Goal: Transaction & Acquisition: Purchase product/service

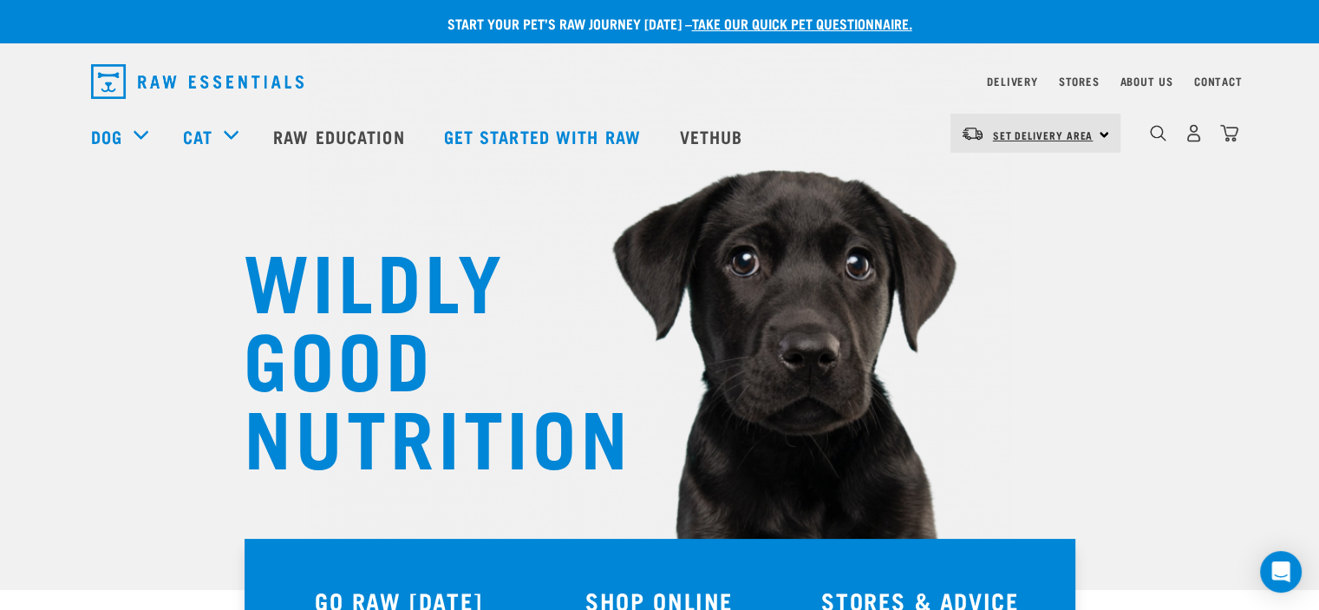
click at [1076, 137] on span "Set Delivery Area" at bounding box center [1043, 135] width 101 height 6
click at [1024, 184] on link "[GEOGRAPHIC_DATA]" at bounding box center [1034, 182] width 167 height 38
click at [1102, 134] on div "North Island North Island South Island" at bounding box center [1036, 133] width 170 height 39
click at [1027, 180] on link "[GEOGRAPHIC_DATA]" at bounding box center [1034, 182] width 167 height 38
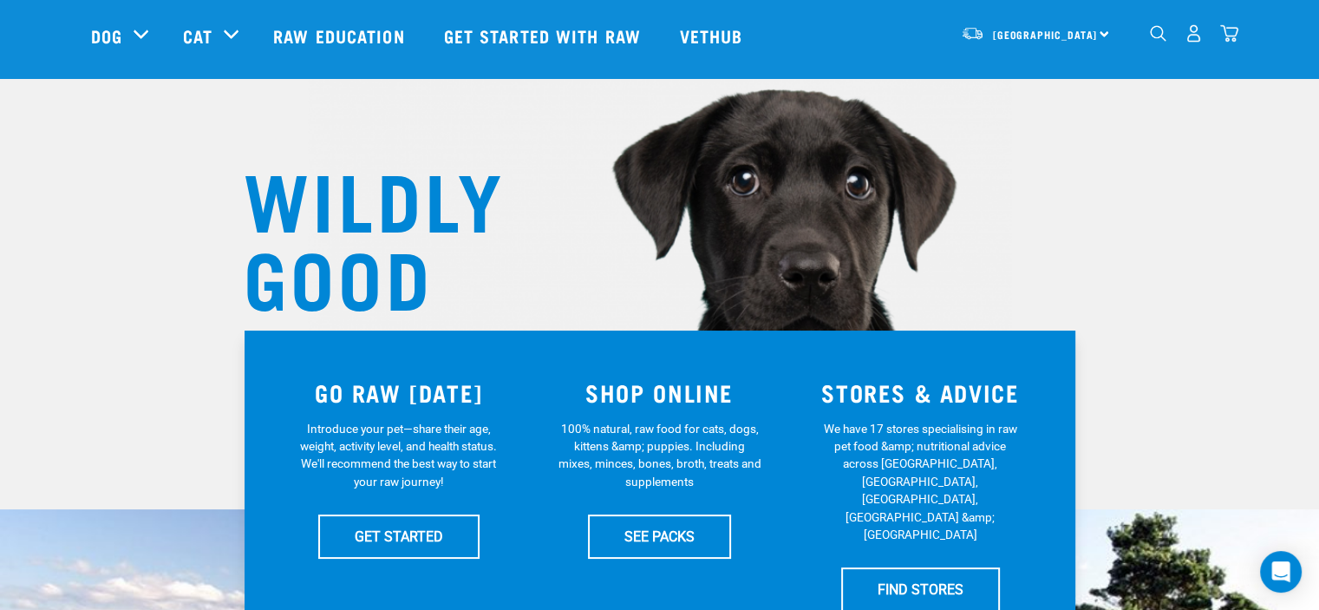
scroll to position [173, 0]
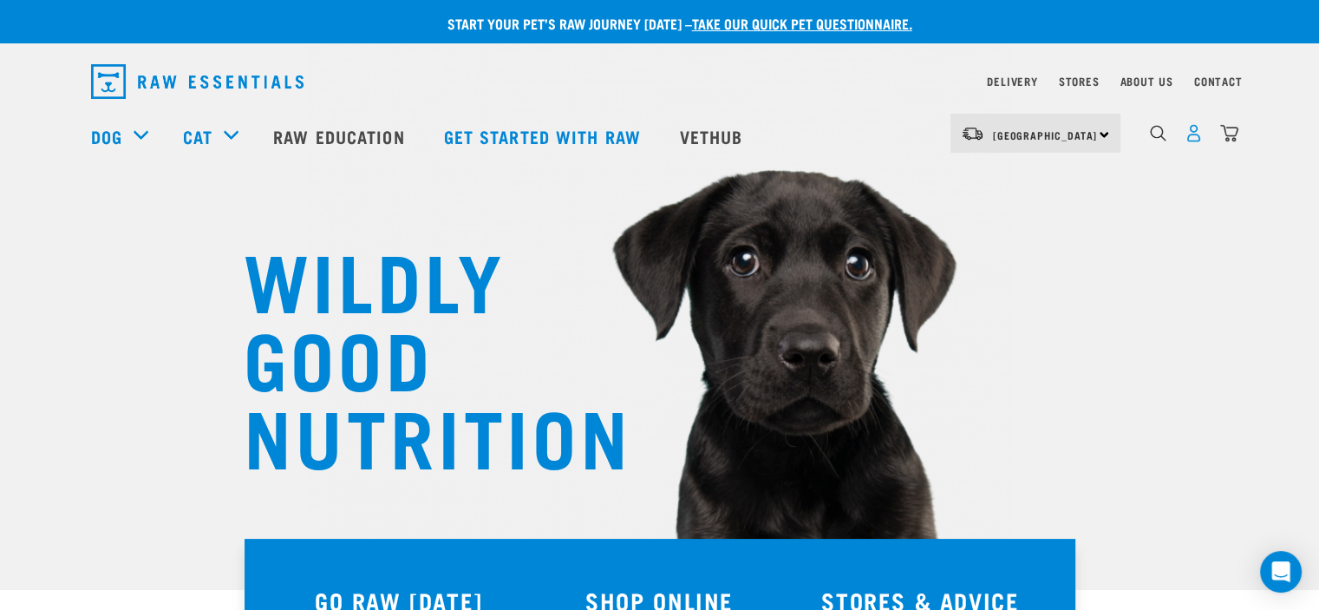
click at [1194, 138] on img "dropdown navigation" at bounding box center [1194, 133] width 18 height 18
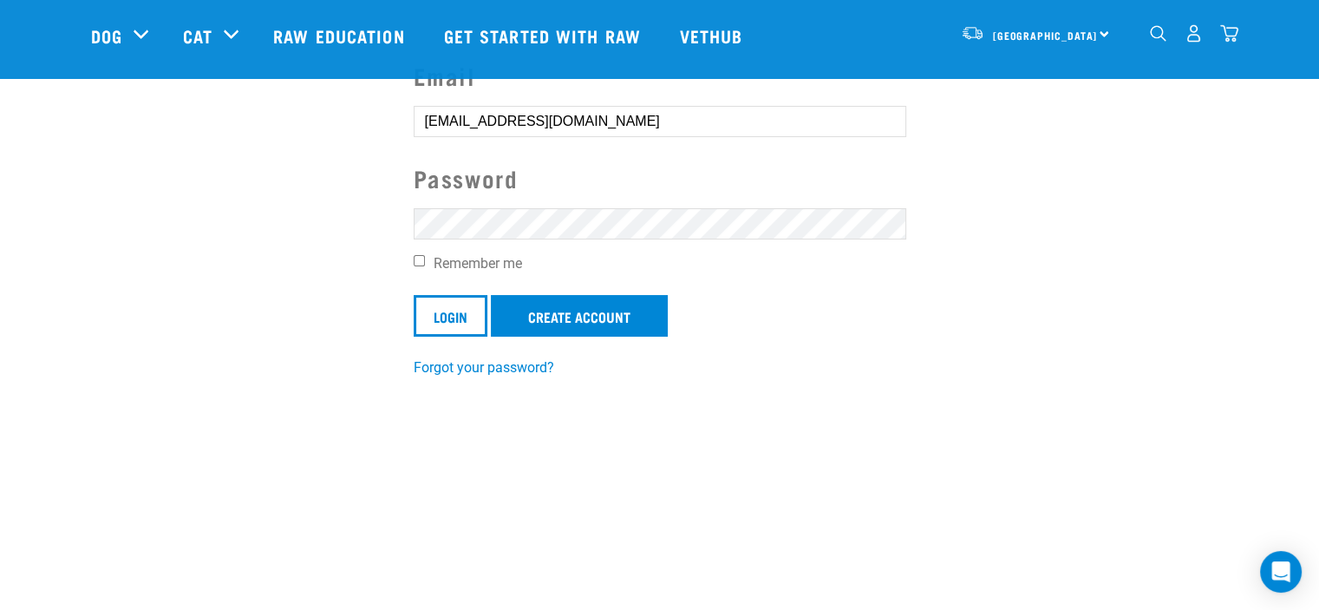
scroll to position [173, 0]
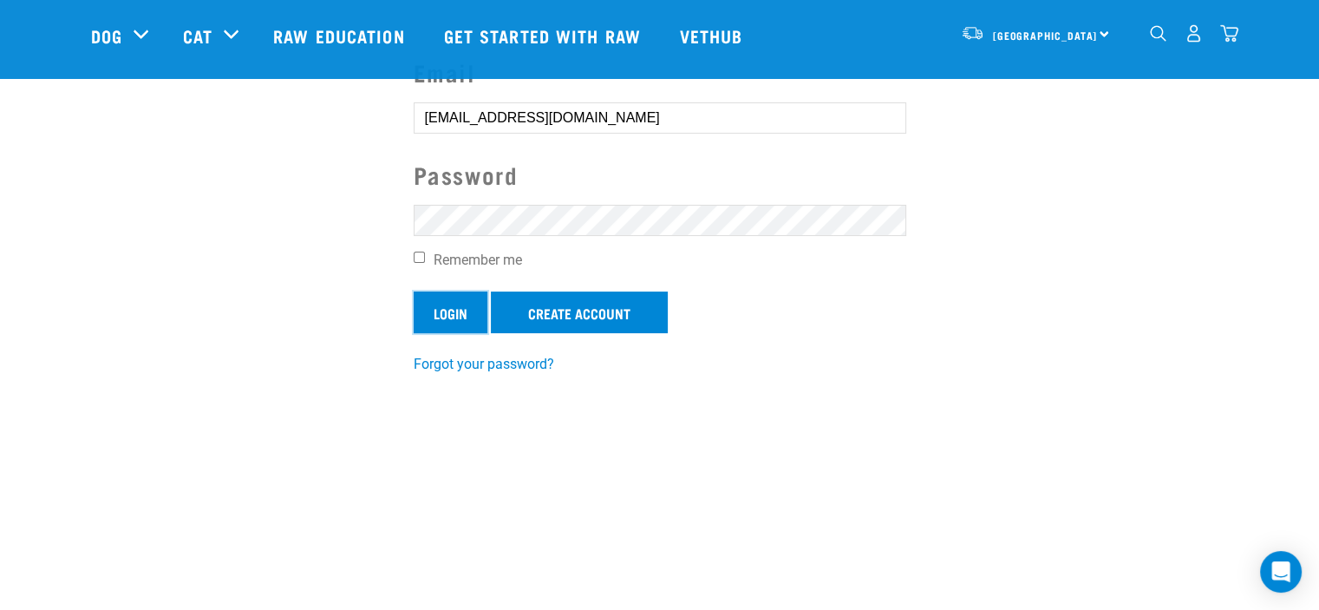
click at [449, 312] on input "Login" at bounding box center [451, 312] width 74 height 42
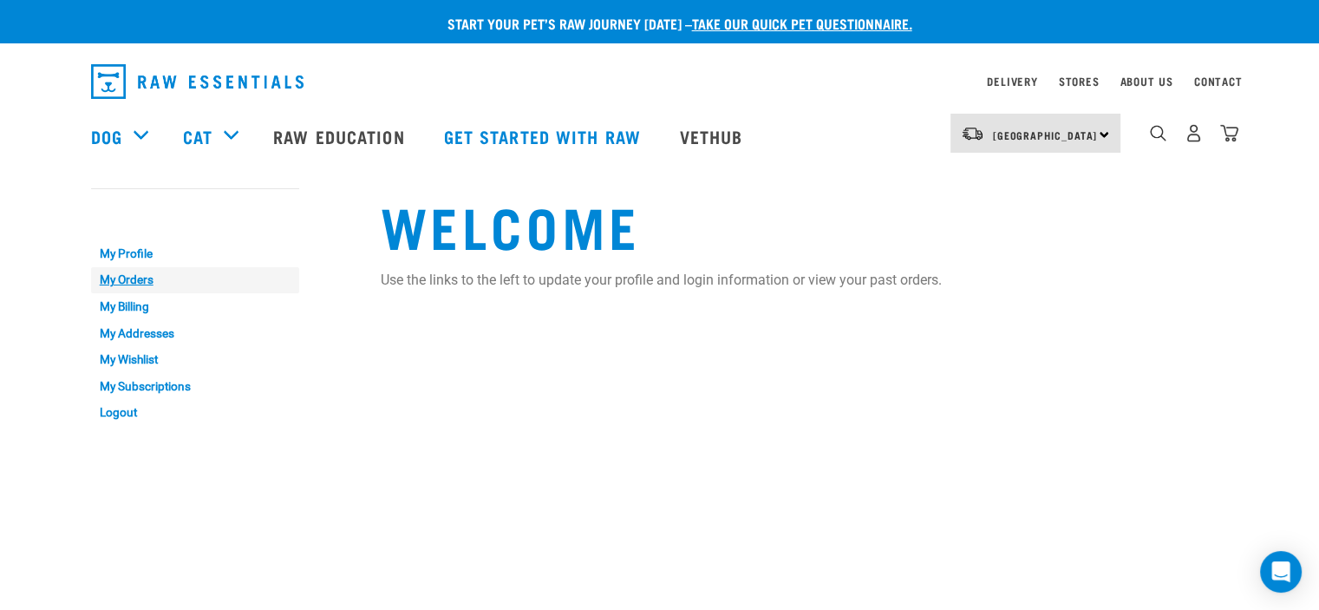
click at [142, 278] on link "My Orders" at bounding box center [195, 280] width 208 height 27
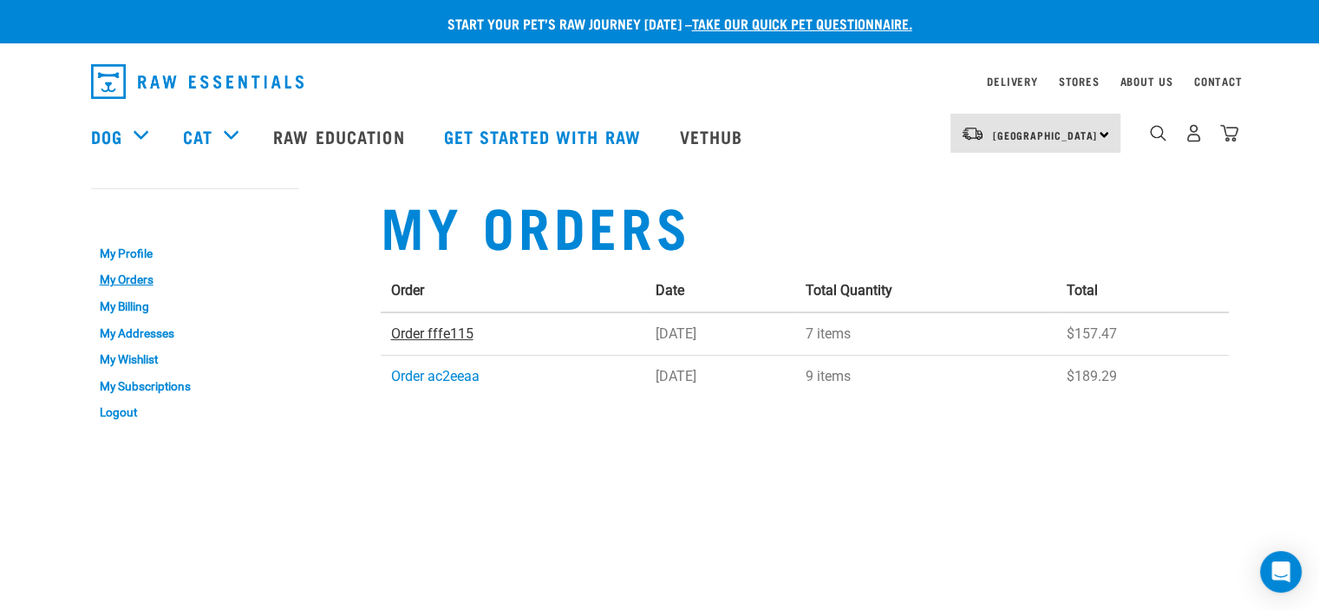
click at [444, 335] on link "Order fffe115" at bounding box center [432, 333] width 82 height 16
click at [437, 376] on link "Order ac2eeaa" at bounding box center [435, 376] width 88 height 16
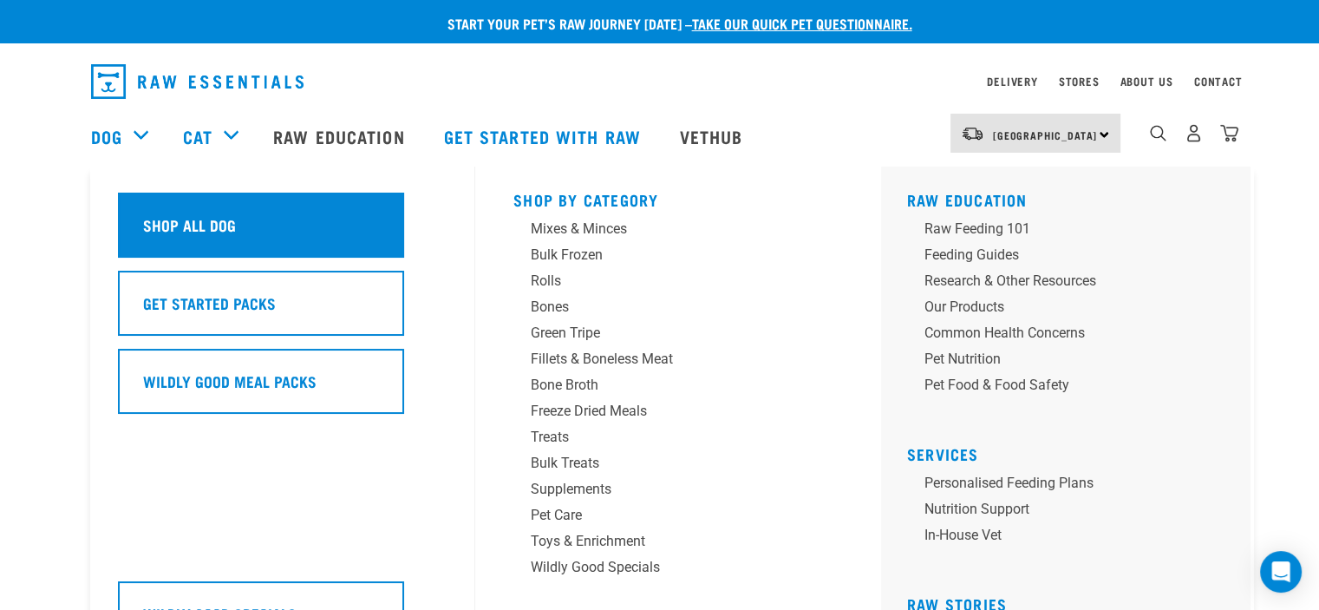
click at [177, 226] on h5 "Shop All Dog" at bounding box center [189, 224] width 93 height 23
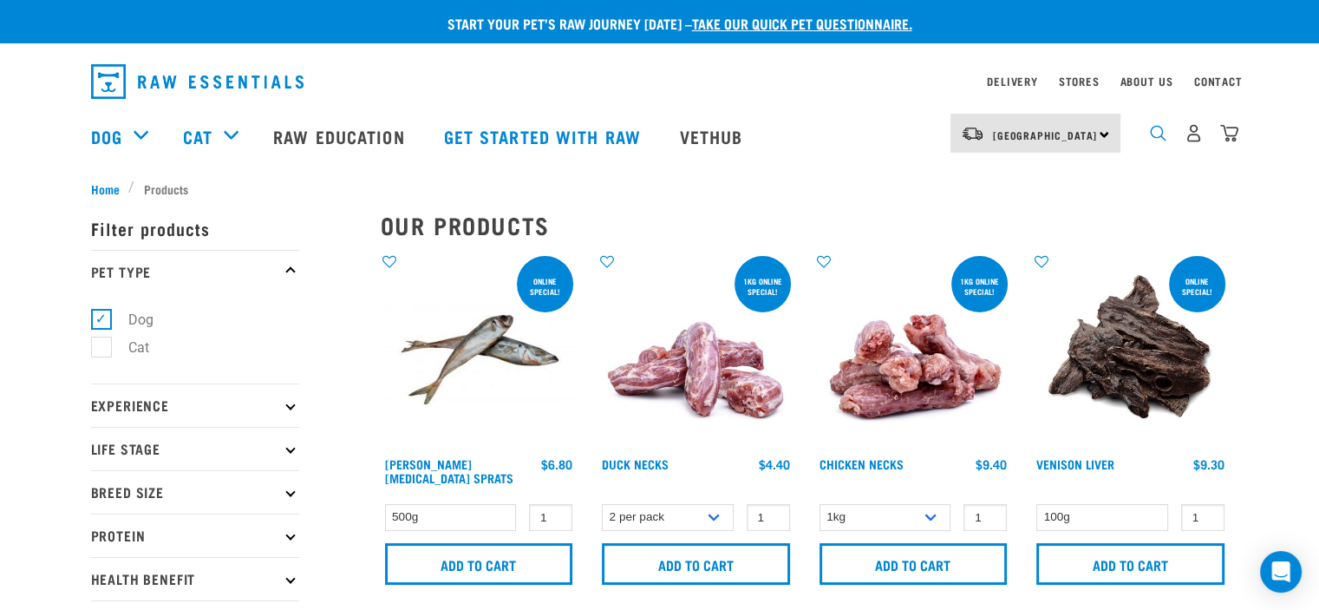
click at [1159, 138] on img "dropdown navigation" at bounding box center [1158, 133] width 16 height 16
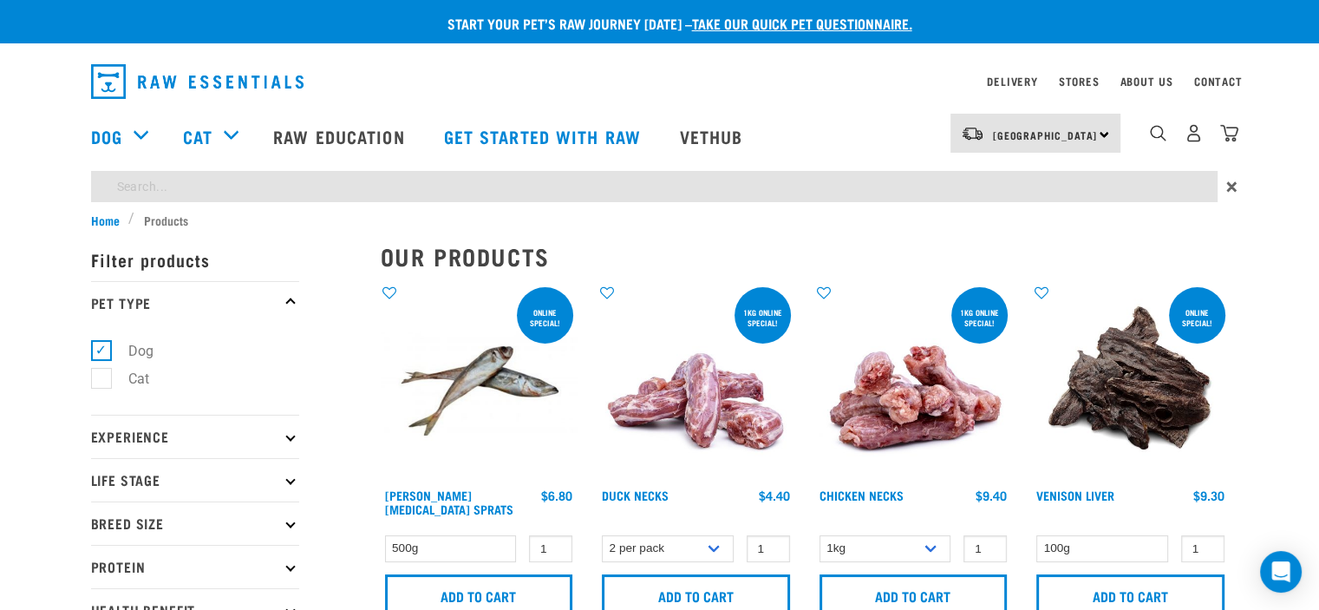
click at [350, 183] on input "search" at bounding box center [654, 186] width 1127 height 31
type input "possum"
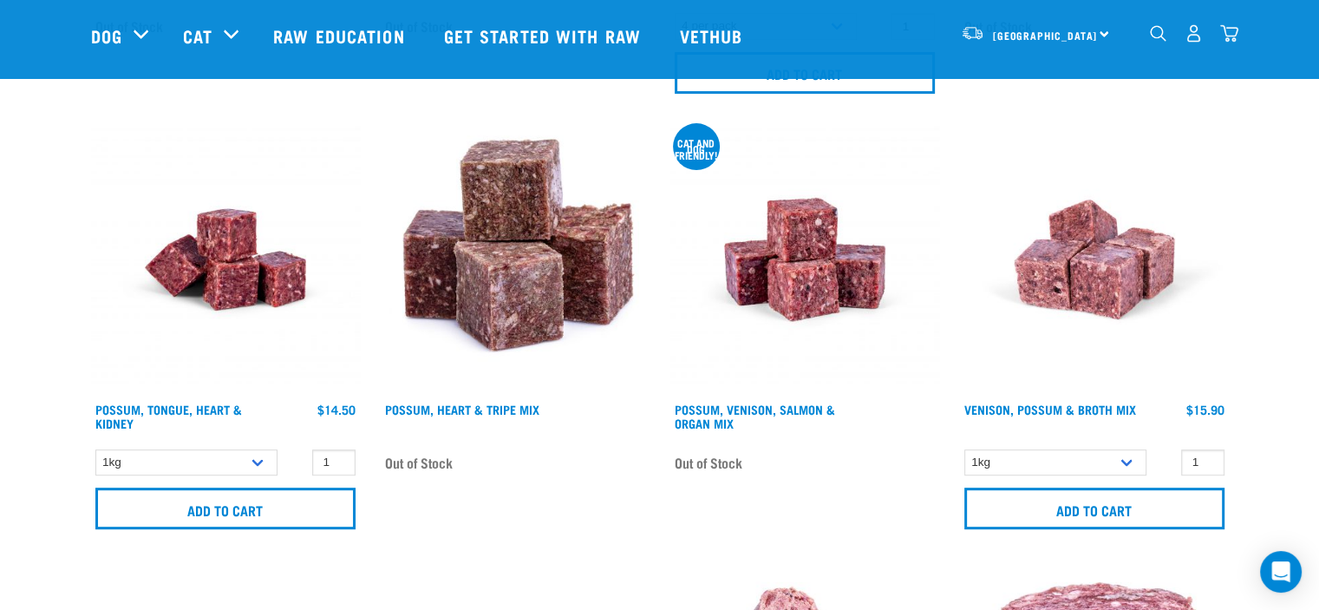
scroll to position [607, 0]
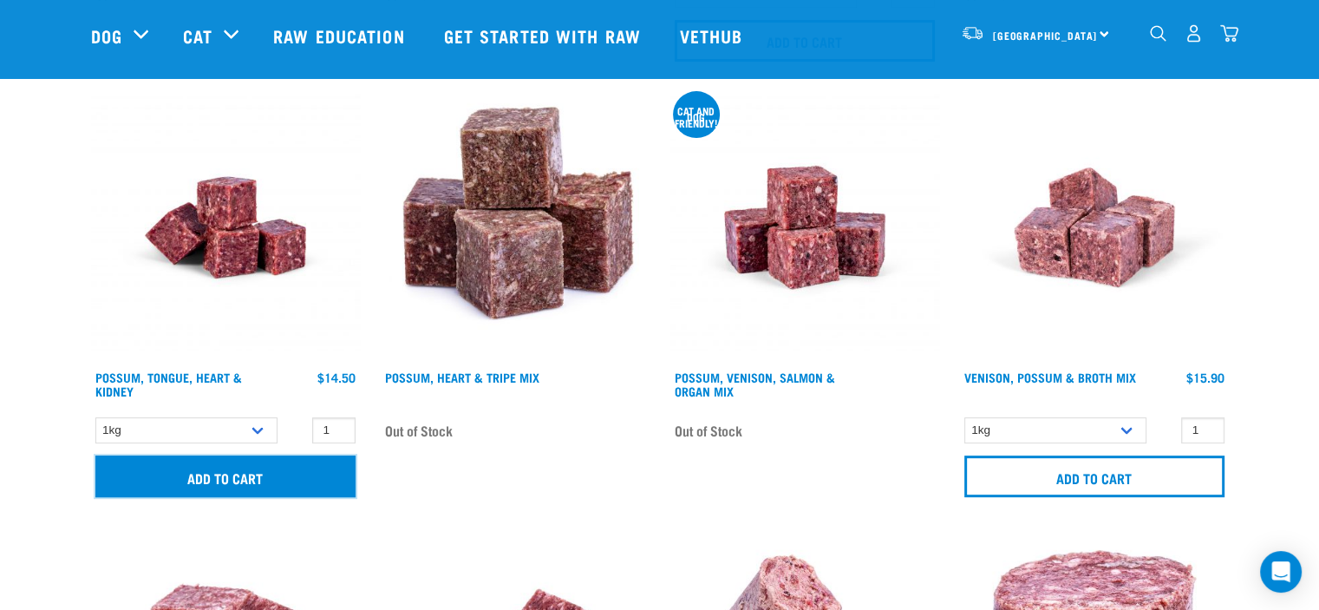
click at [207, 474] on input "Add to cart" at bounding box center [225, 476] width 260 height 42
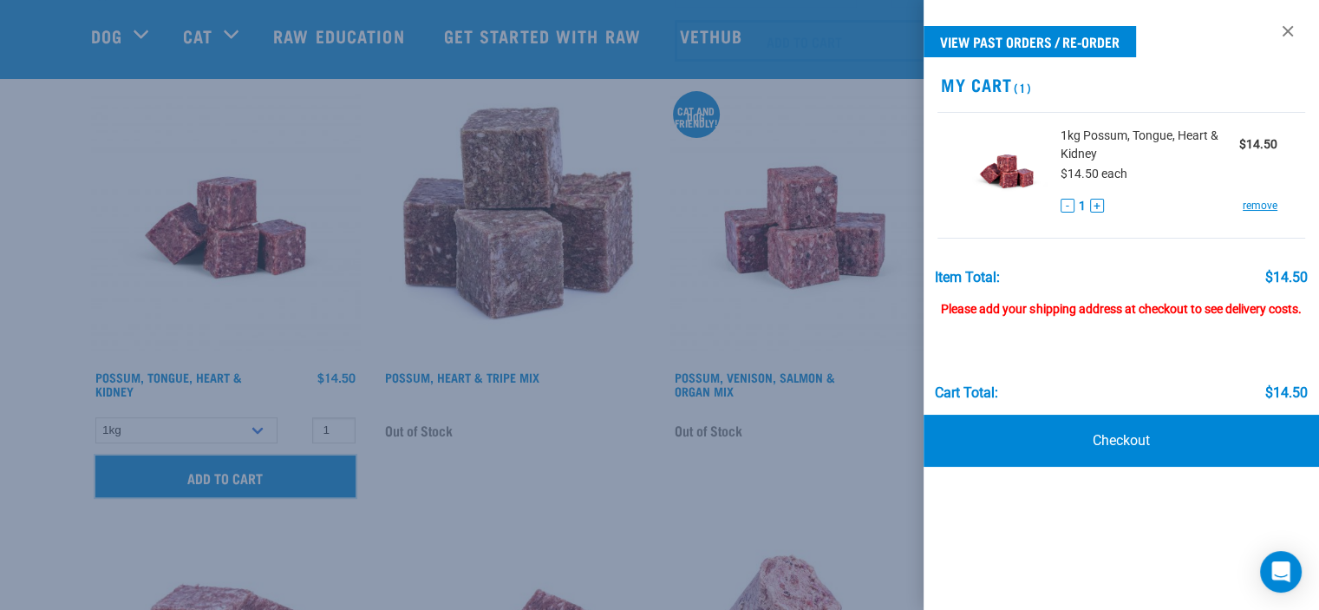
scroll to position [867, 0]
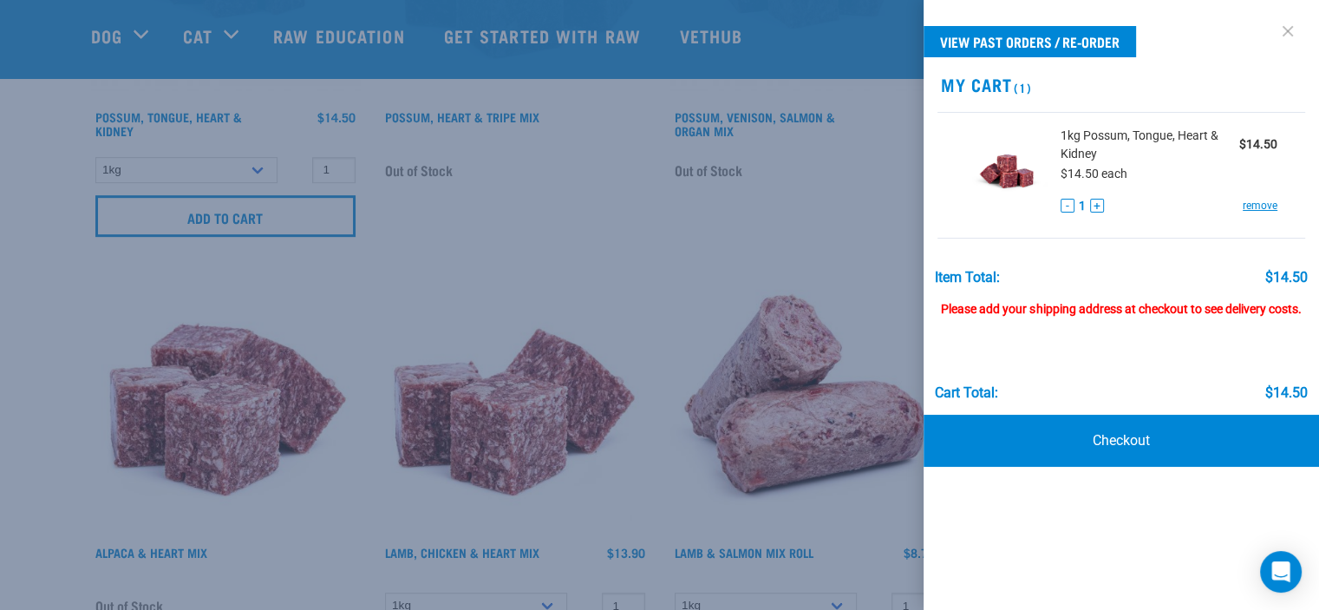
click at [1287, 30] on link at bounding box center [1288, 31] width 28 height 28
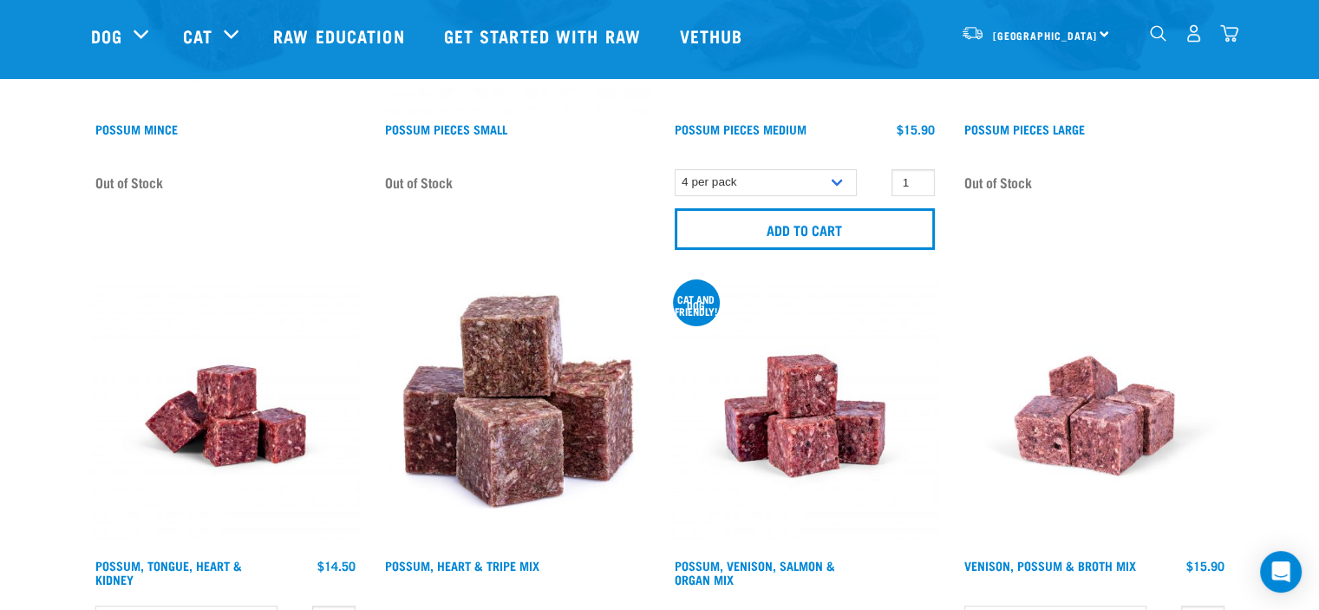
scroll to position [347, 0]
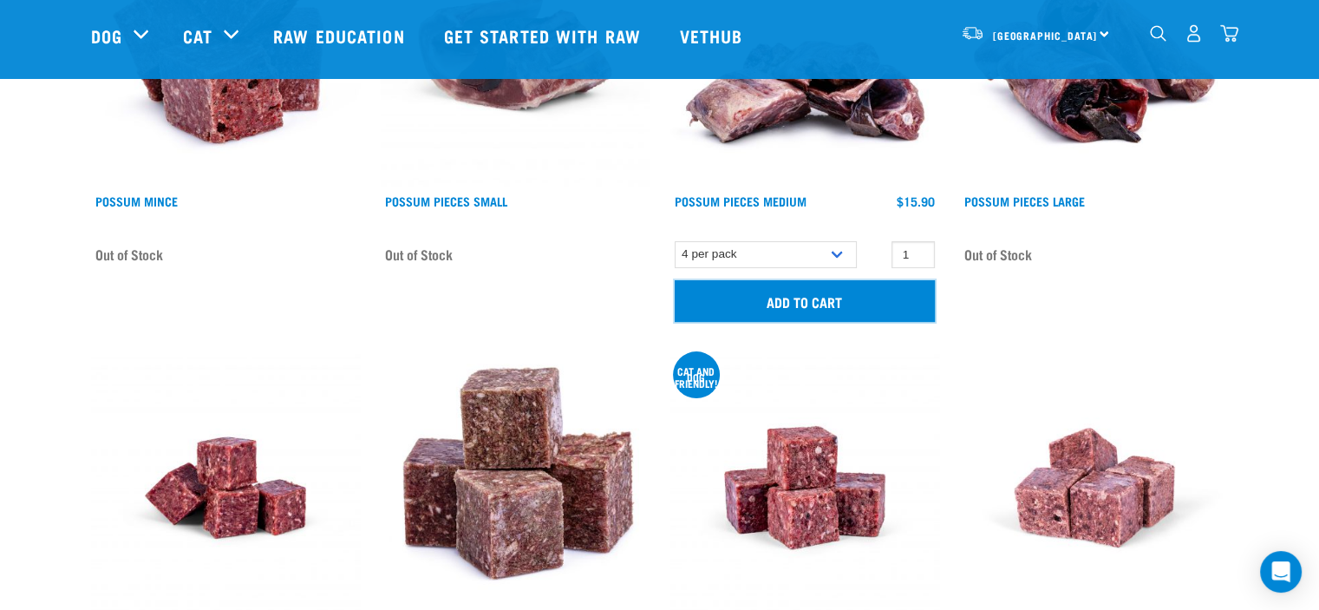
click at [829, 305] on input "Add to cart" at bounding box center [805, 301] width 260 height 42
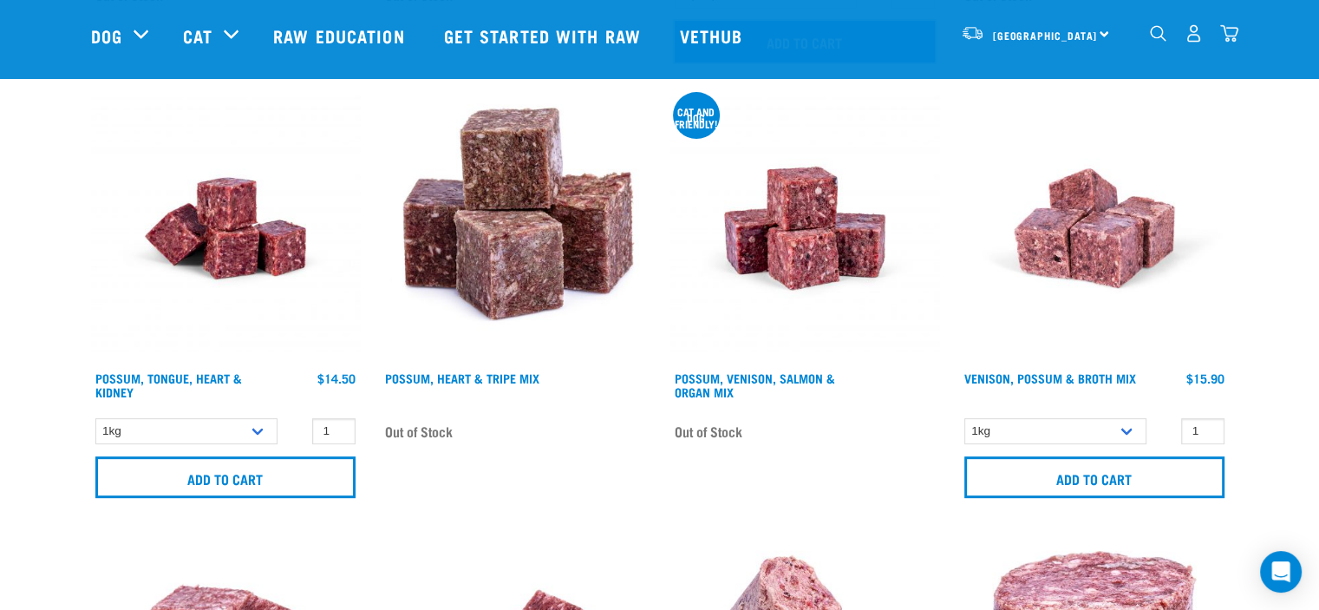
scroll to position [607, 0]
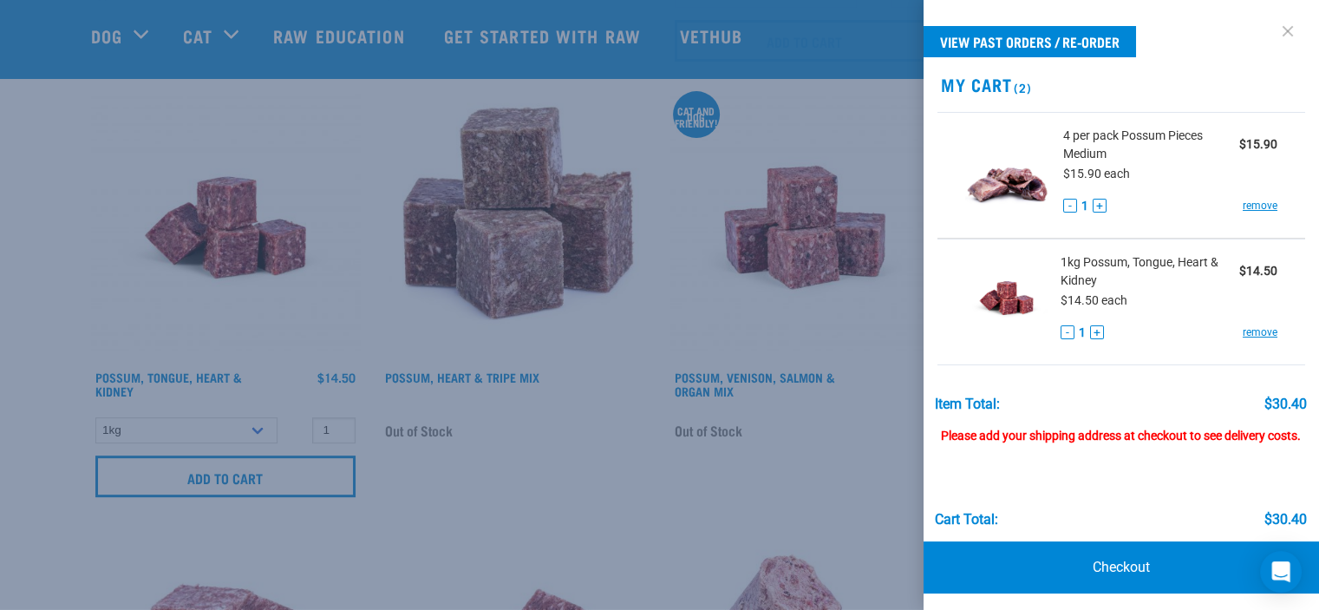
click at [1274, 30] on link at bounding box center [1288, 31] width 28 height 28
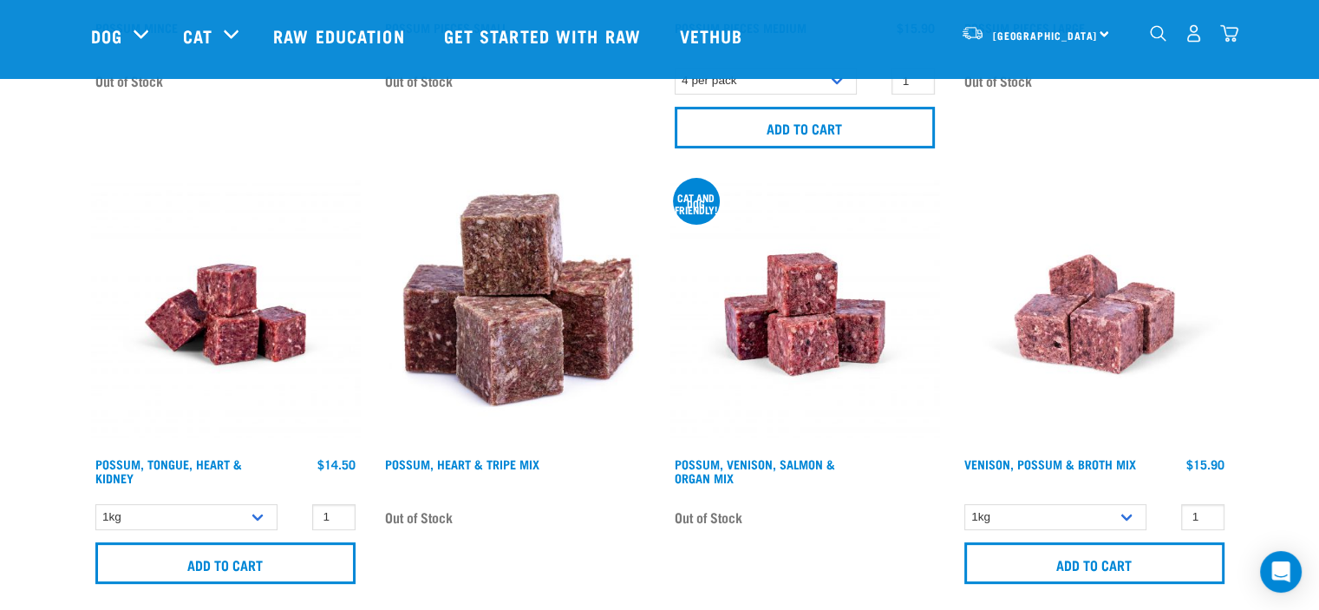
scroll to position [0, 0]
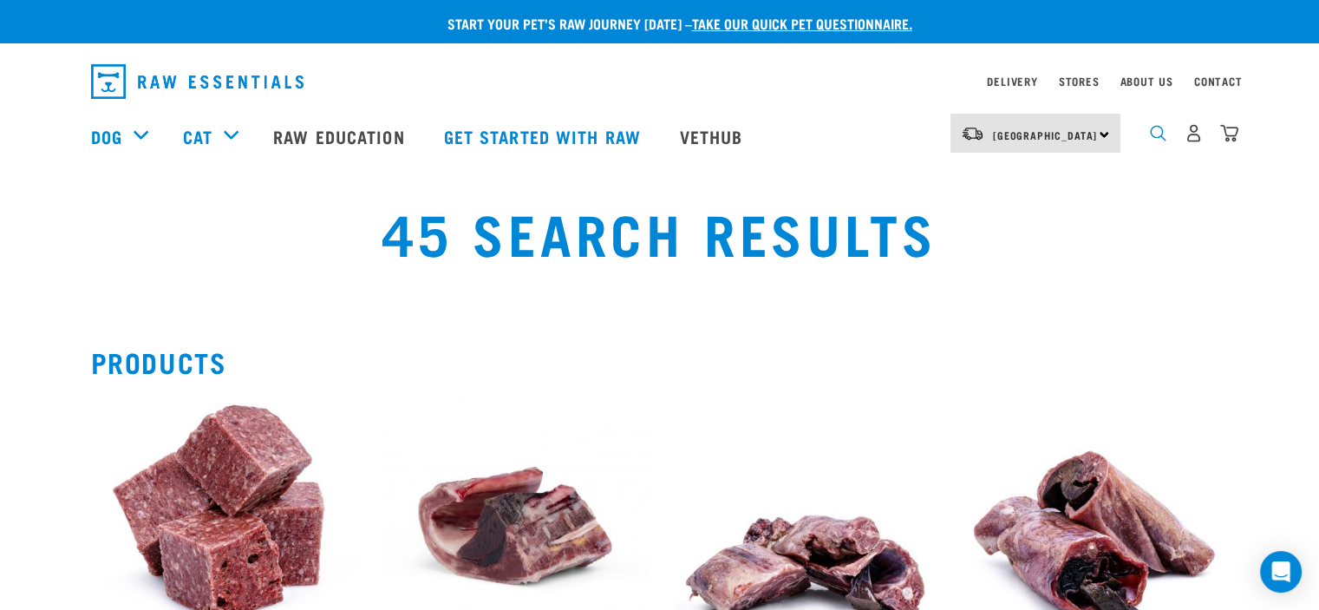
click at [1155, 138] on img "dropdown navigation" at bounding box center [1158, 133] width 16 height 16
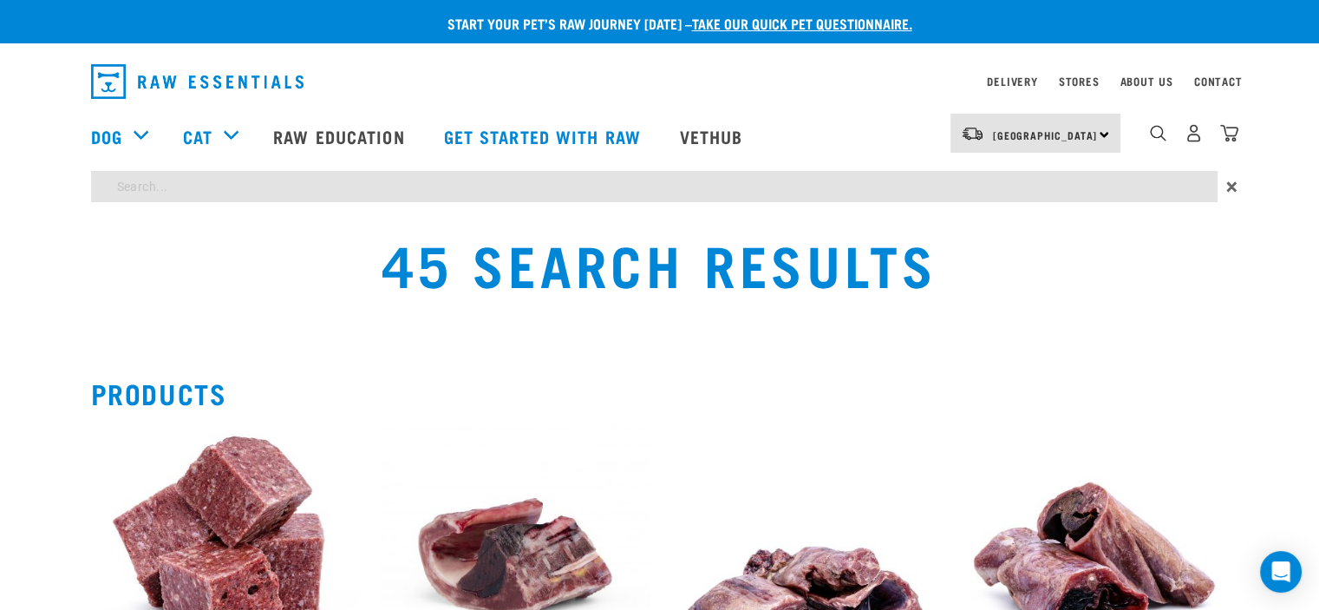
click at [189, 186] on input "search" at bounding box center [654, 186] width 1127 height 31
type input "tripe"
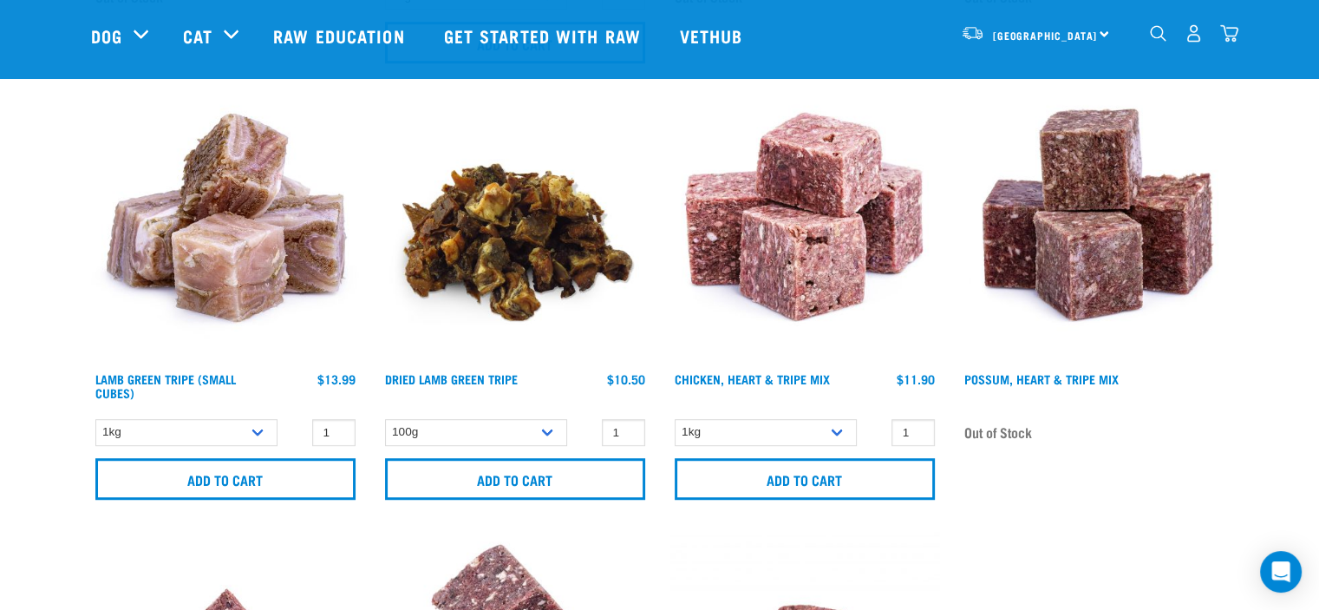
scroll to position [1041, 0]
click at [257, 431] on select "1kg 3kg" at bounding box center [186, 432] width 182 height 27
select select "344959"
click at [95, 419] on select "1kg 3kg" at bounding box center [186, 432] width 182 height 27
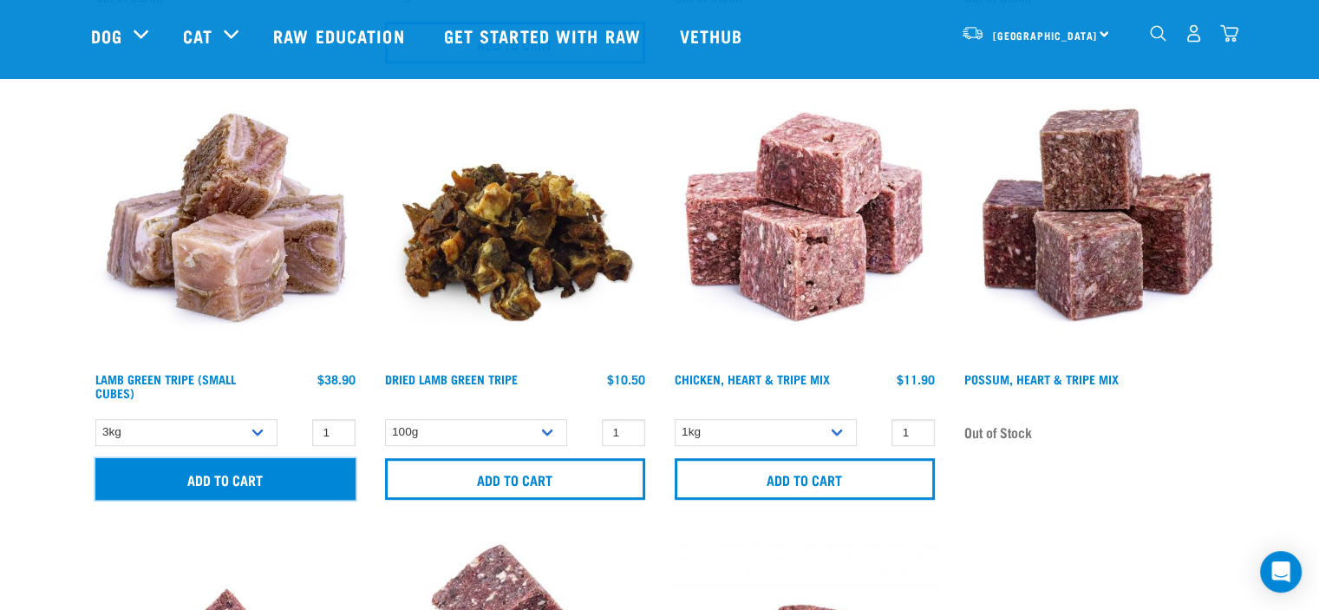
click at [226, 481] on input "Add to cart" at bounding box center [225, 479] width 260 height 42
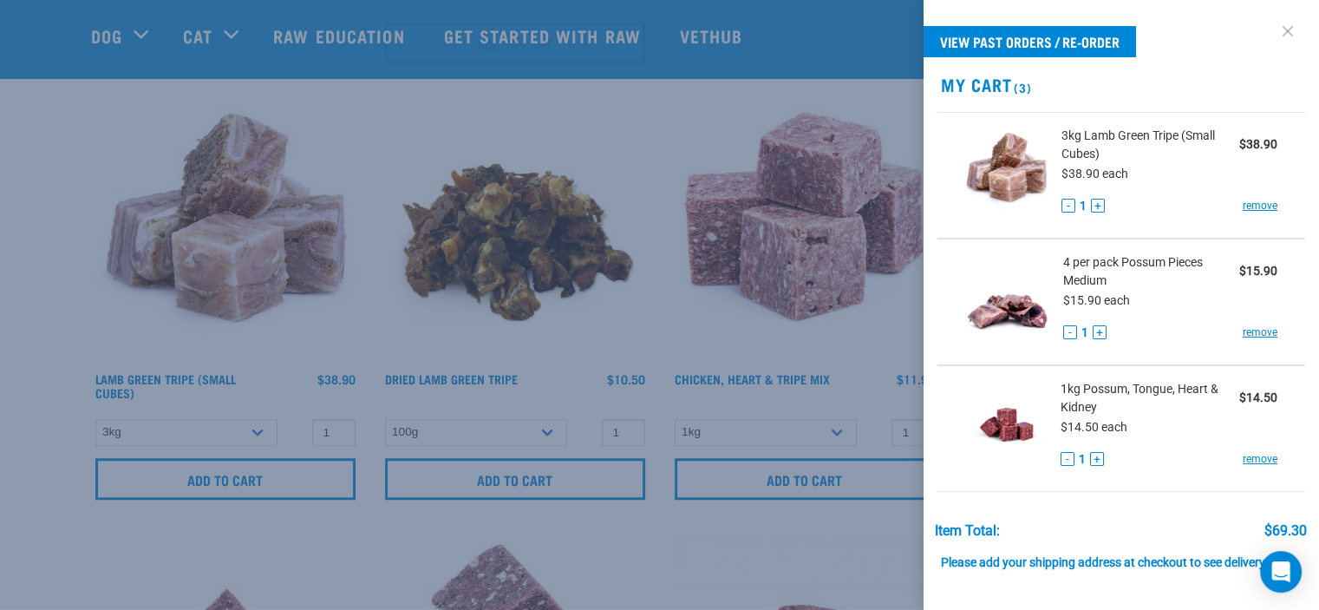
click at [1274, 28] on link at bounding box center [1288, 31] width 28 height 28
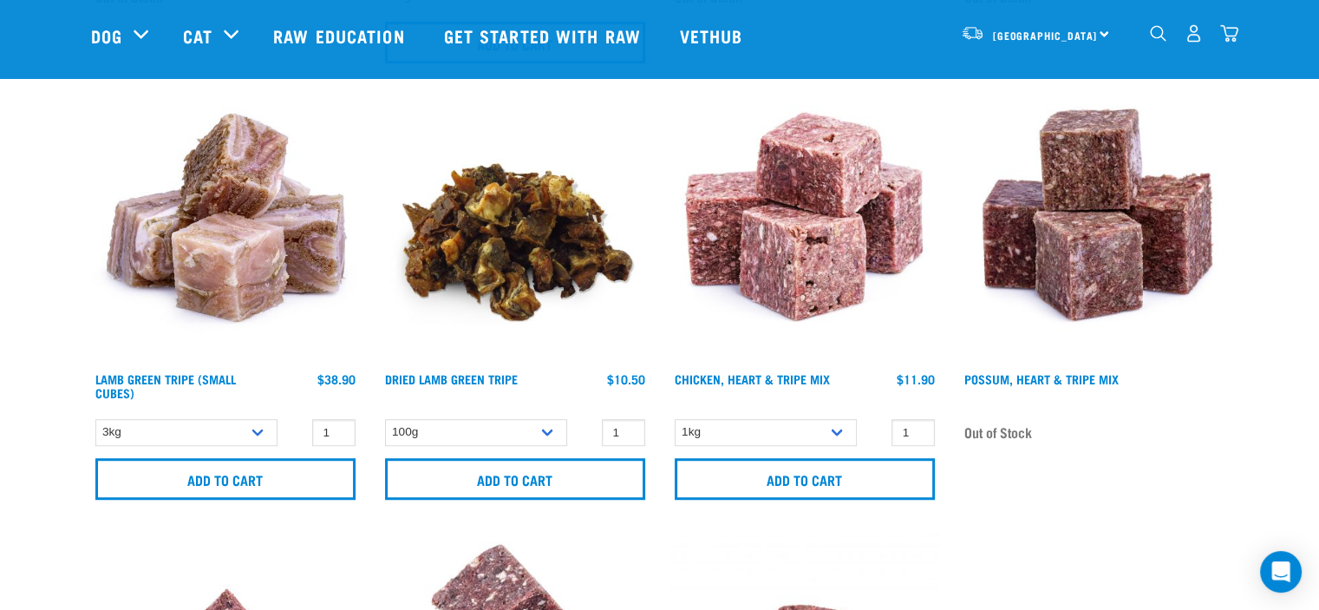
click at [1156, 37] on img "dropdown navigation" at bounding box center [1158, 33] width 16 height 16
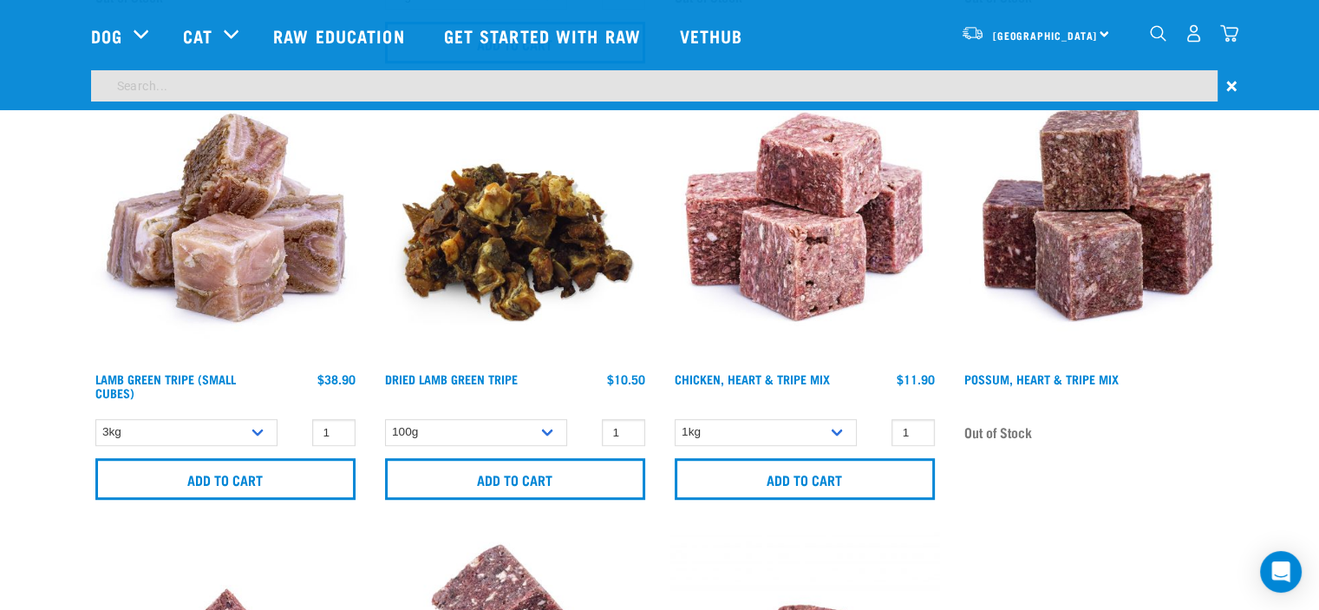
click at [287, 79] on input "search" at bounding box center [654, 85] width 1127 height 31
type input "duck"
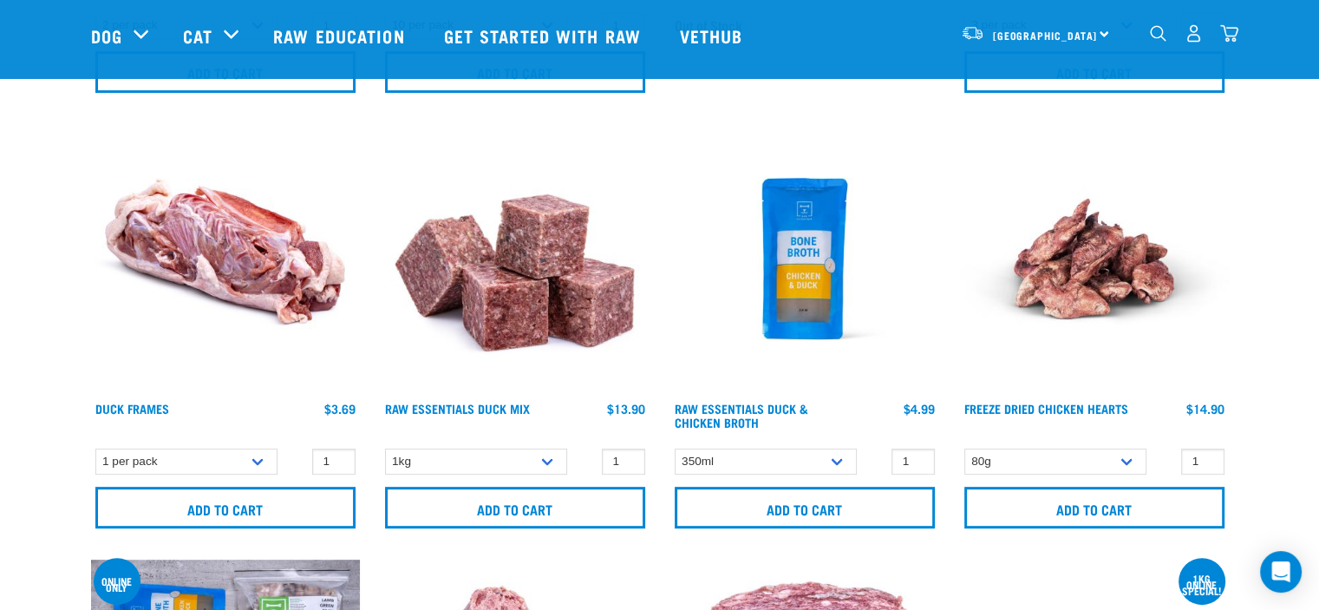
scroll to position [607, 0]
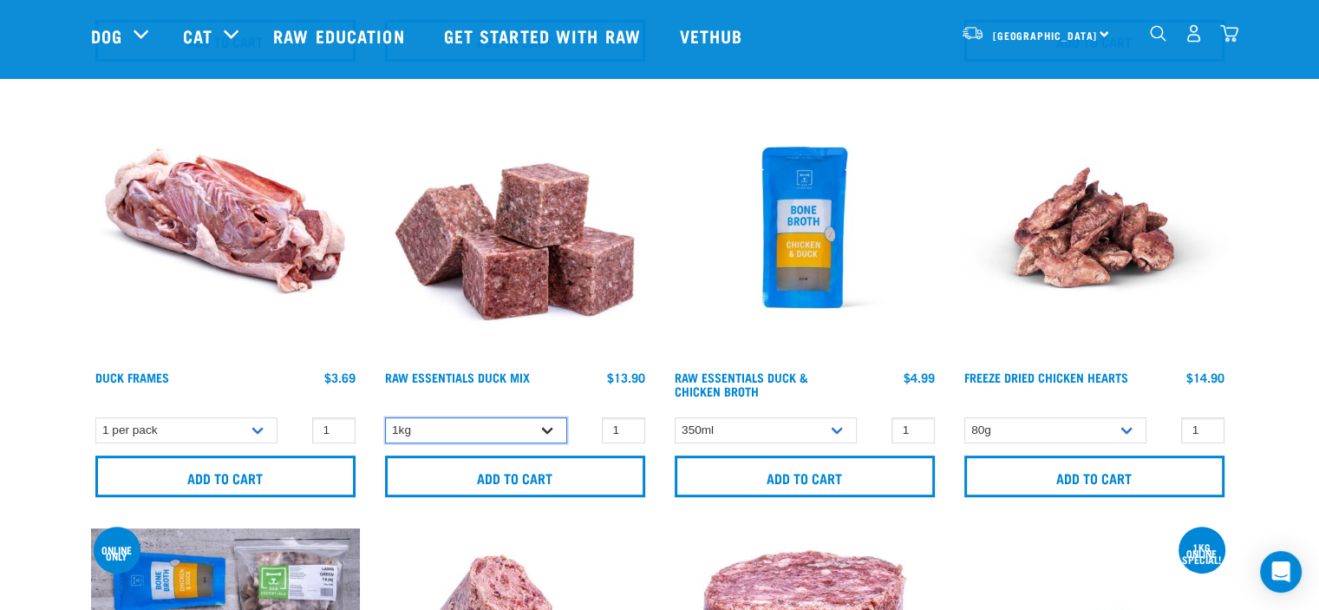
click at [548, 429] on select "1kg 3kg" at bounding box center [476, 430] width 182 height 27
select select "442098"
click at [385, 417] on select "1kg 3kg" at bounding box center [476, 430] width 182 height 27
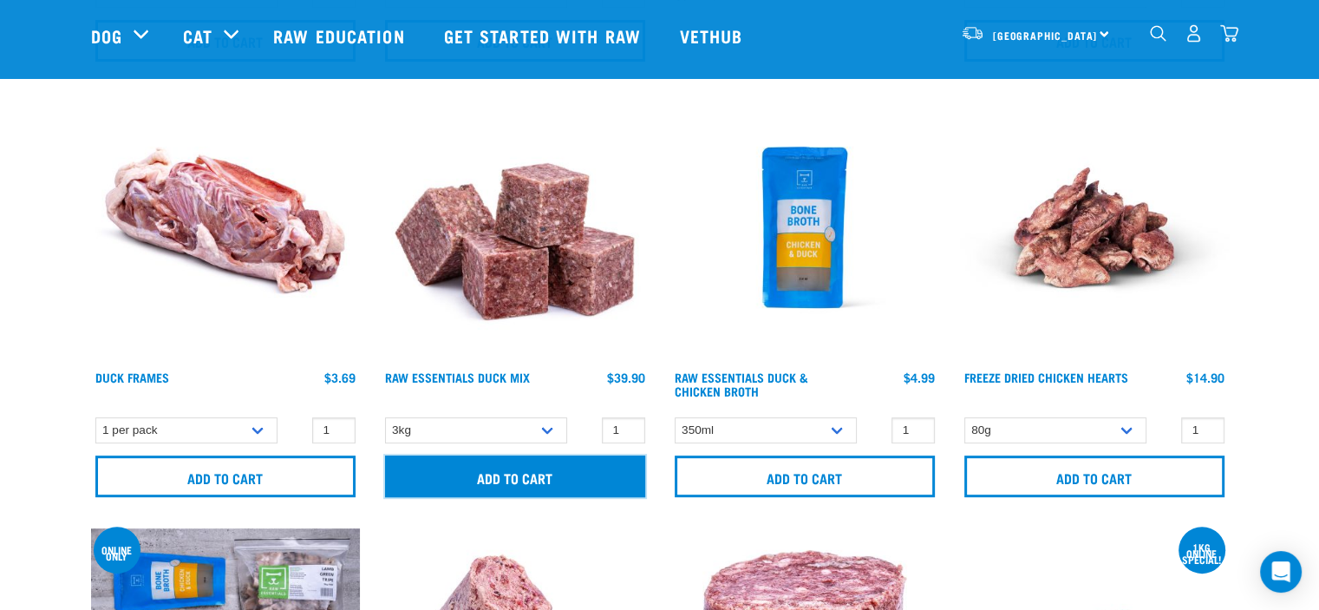
click at [546, 476] on input "Add to cart" at bounding box center [515, 476] width 260 height 42
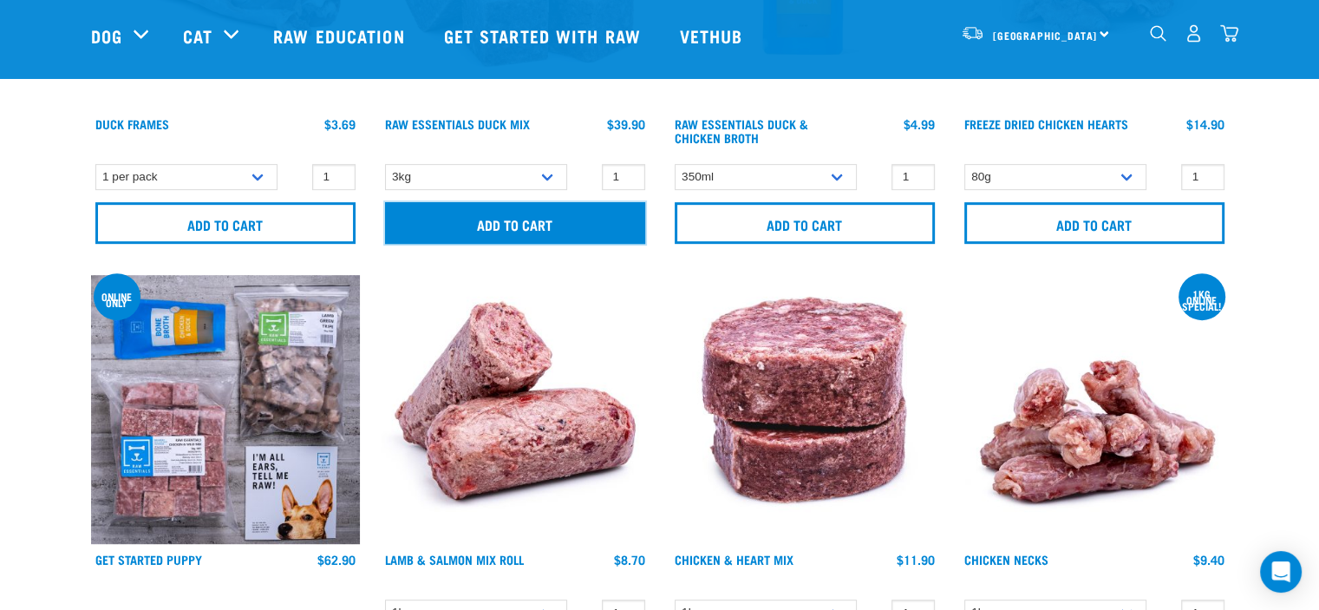
scroll to position [867, 0]
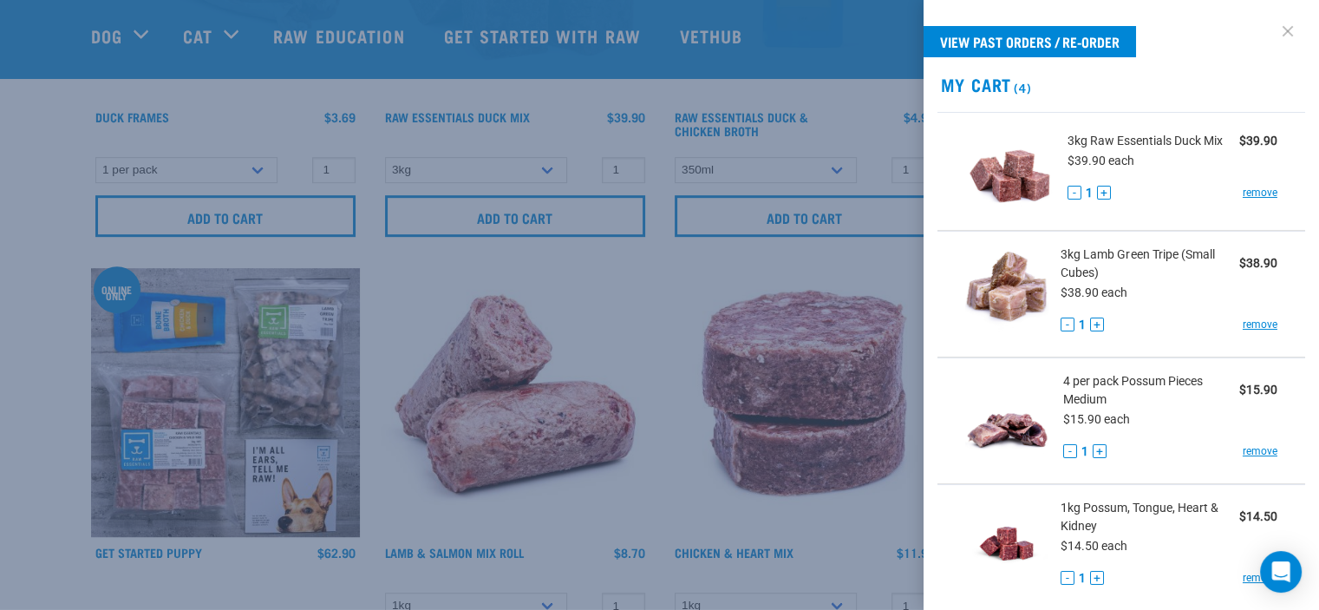
click at [1274, 28] on link at bounding box center [1288, 31] width 28 height 28
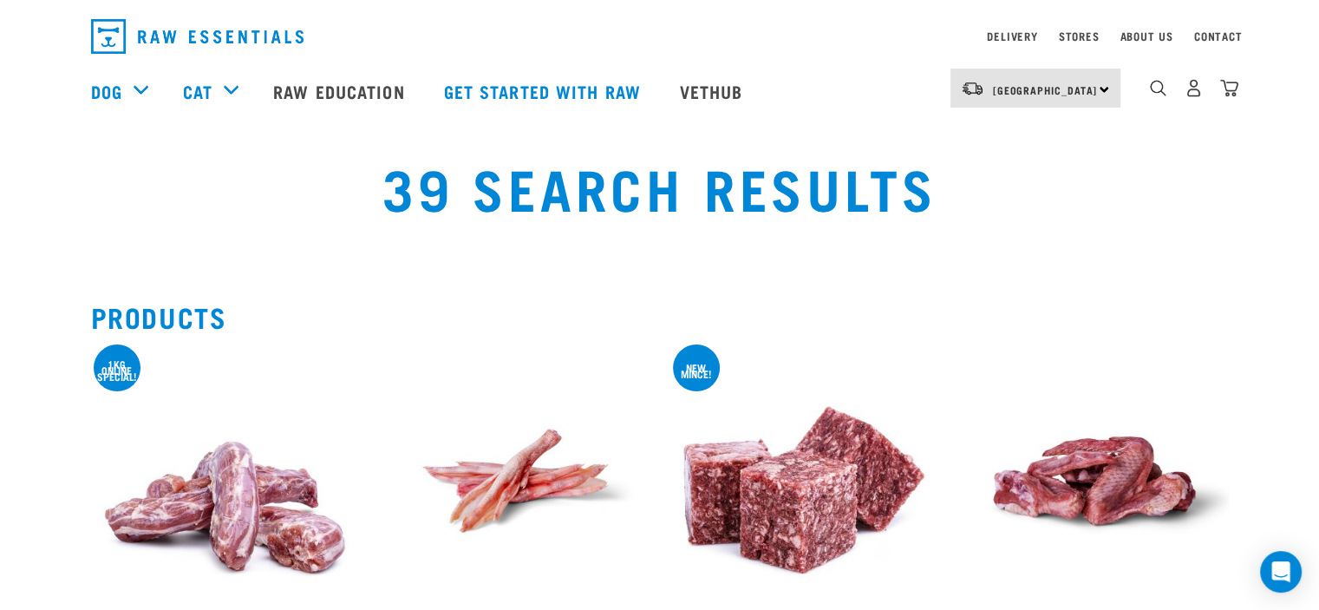
scroll to position [0, 0]
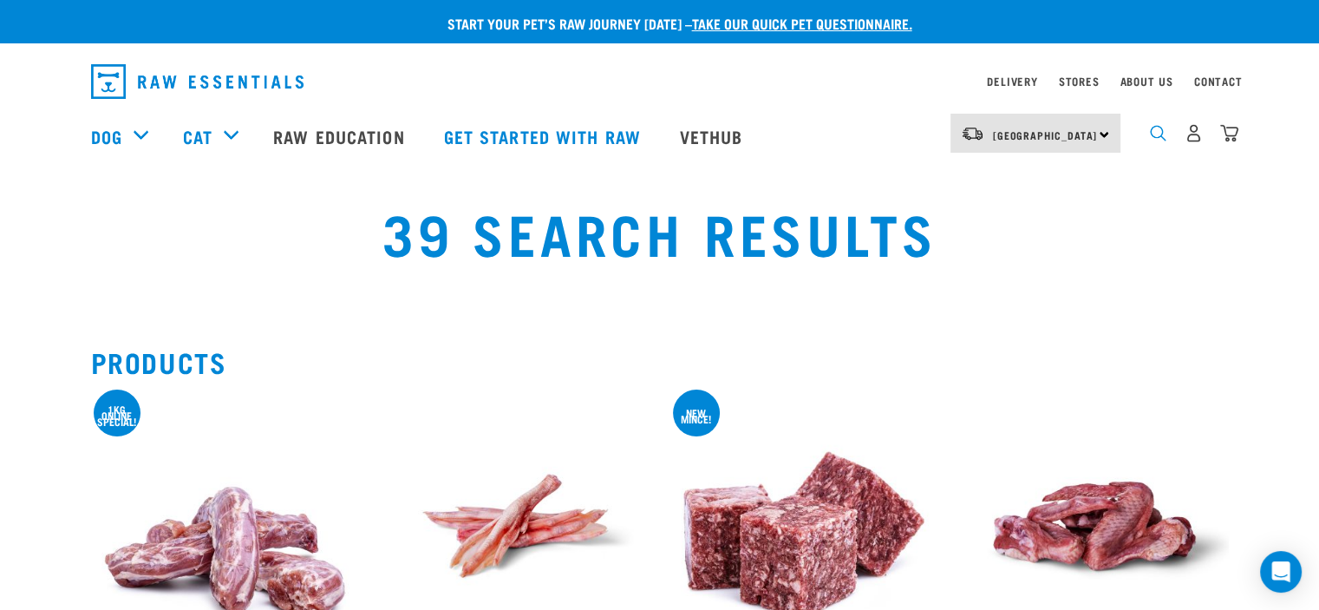
click at [1157, 136] on img "dropdown navigation" at bounding box center [1158, 133] width 16 height 16
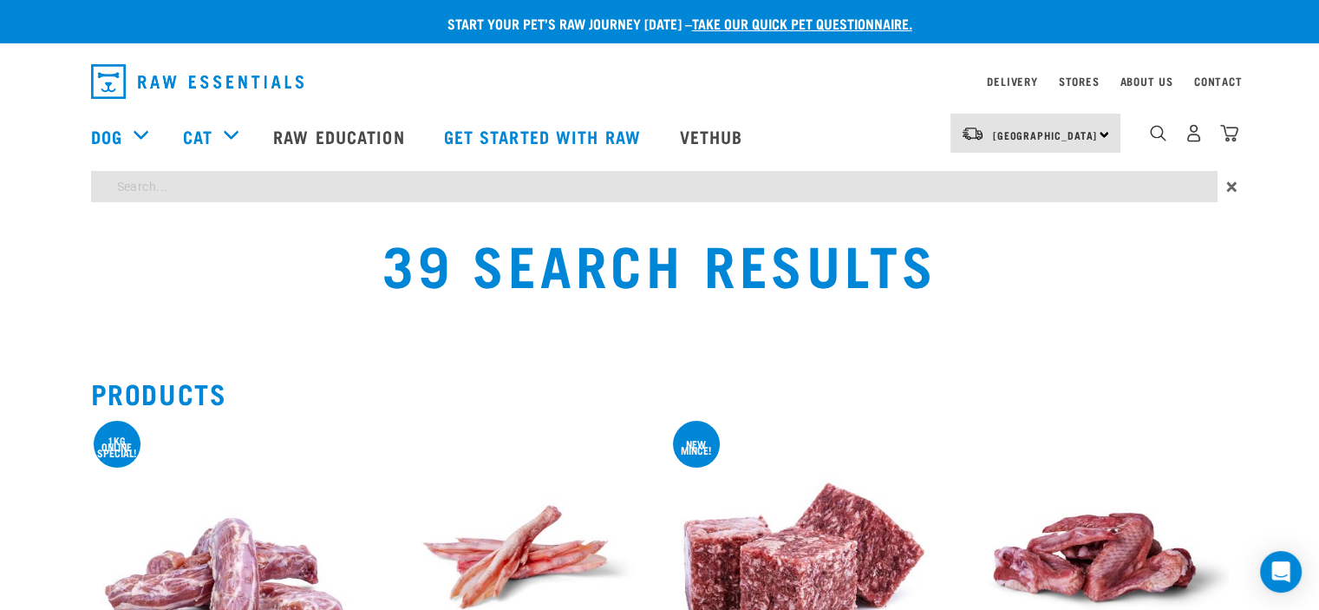
click at [207, 190] on input "search" at bounding box center [654, 186] width 1127 height 31
type input "mince"
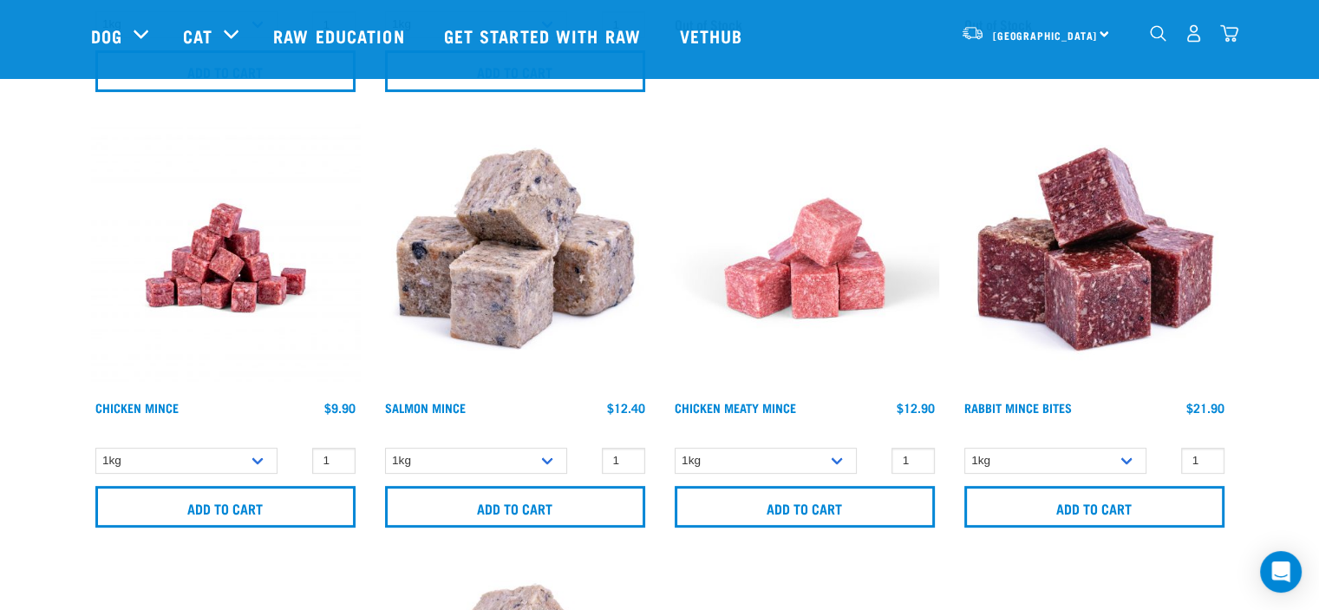
scroll to position [607, 0]
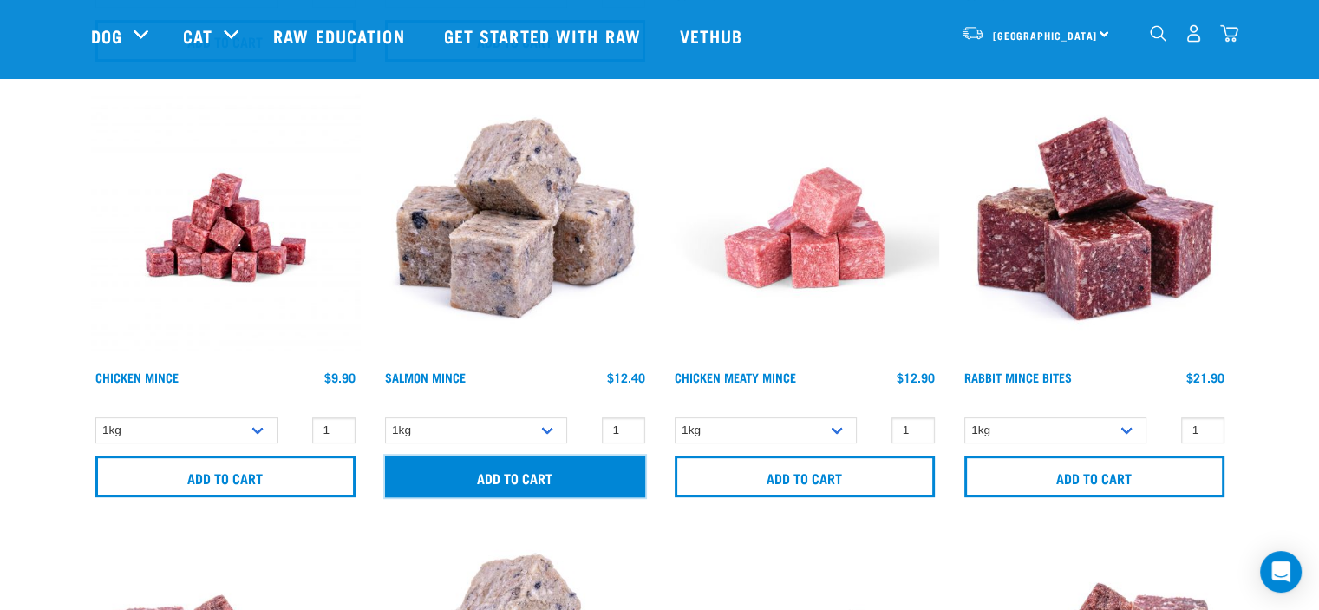
click at [529, 475] on input "Add to cart" at bounding box center [515, 476] width 260 height 42
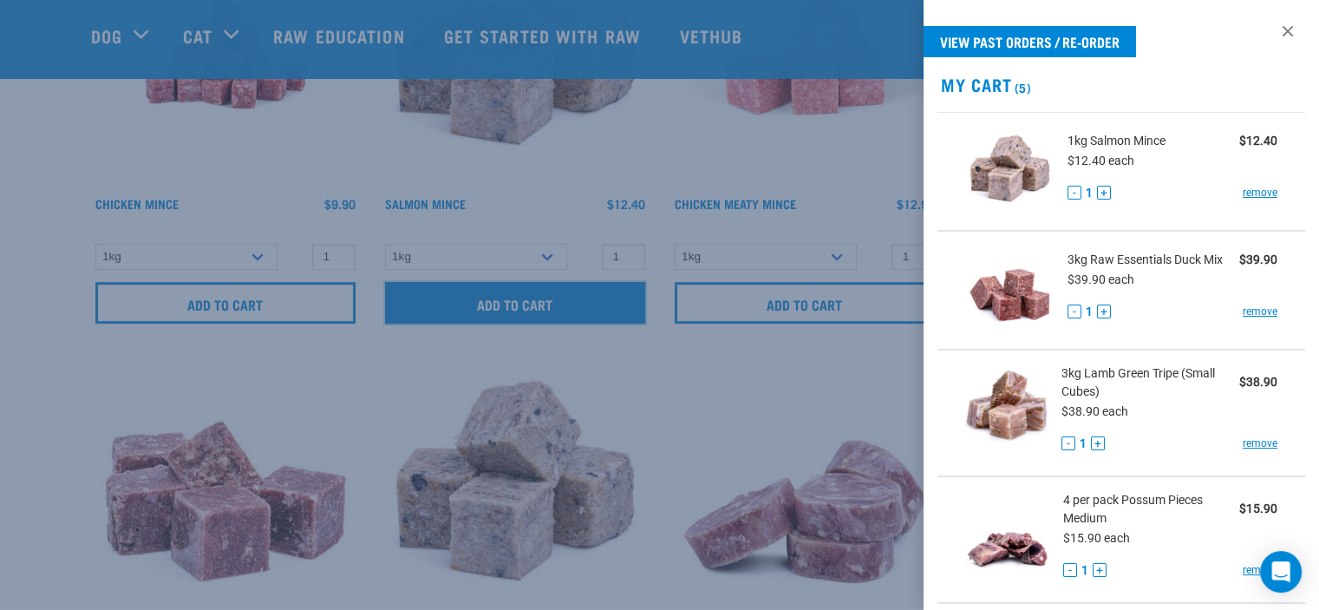
scroll to position [954, 0]
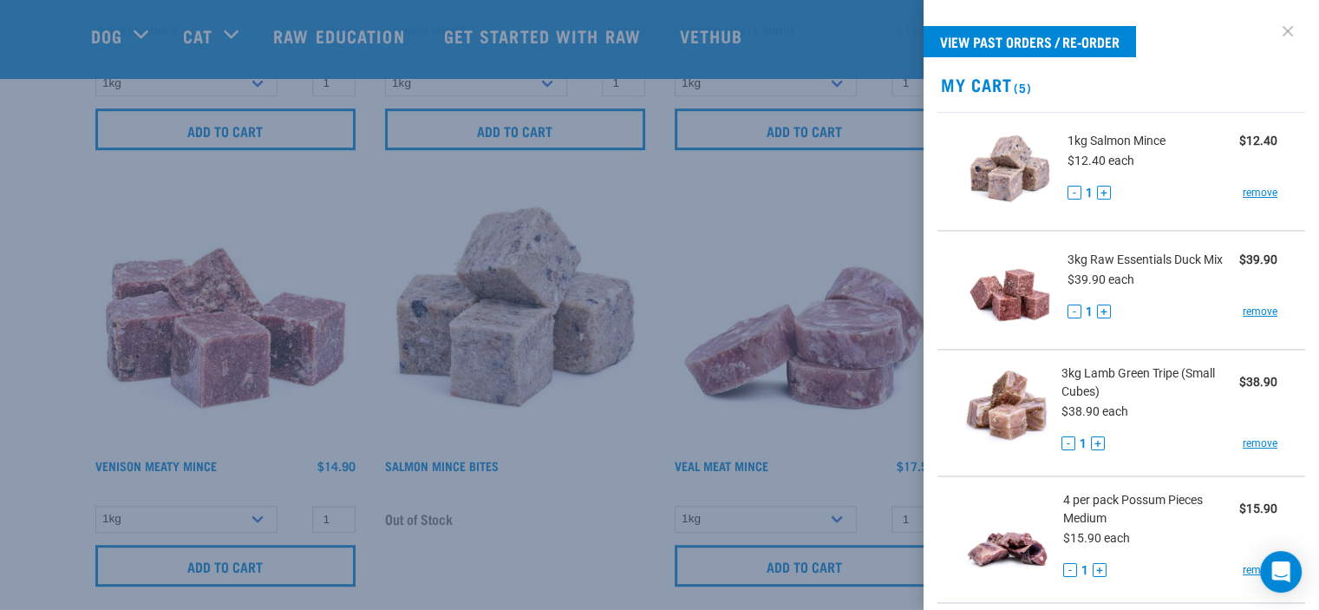
click at [1274, 31] on link at bounding box center [1288, 31] width 28 height 28
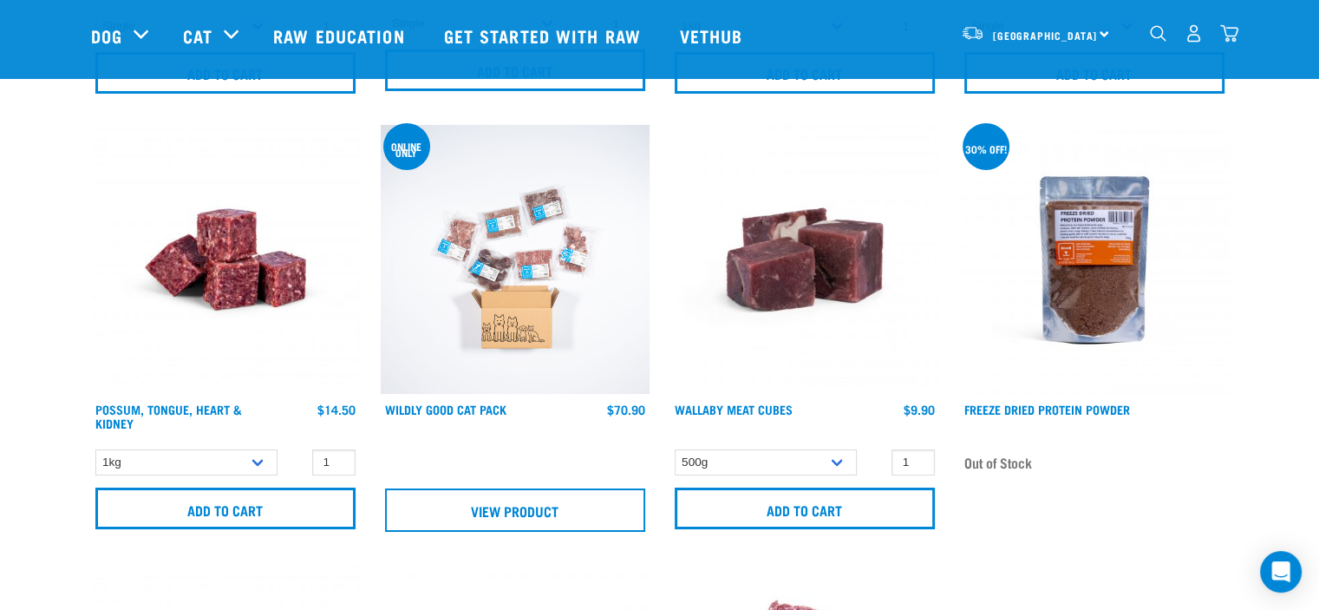
scroll to position [6245, 0]
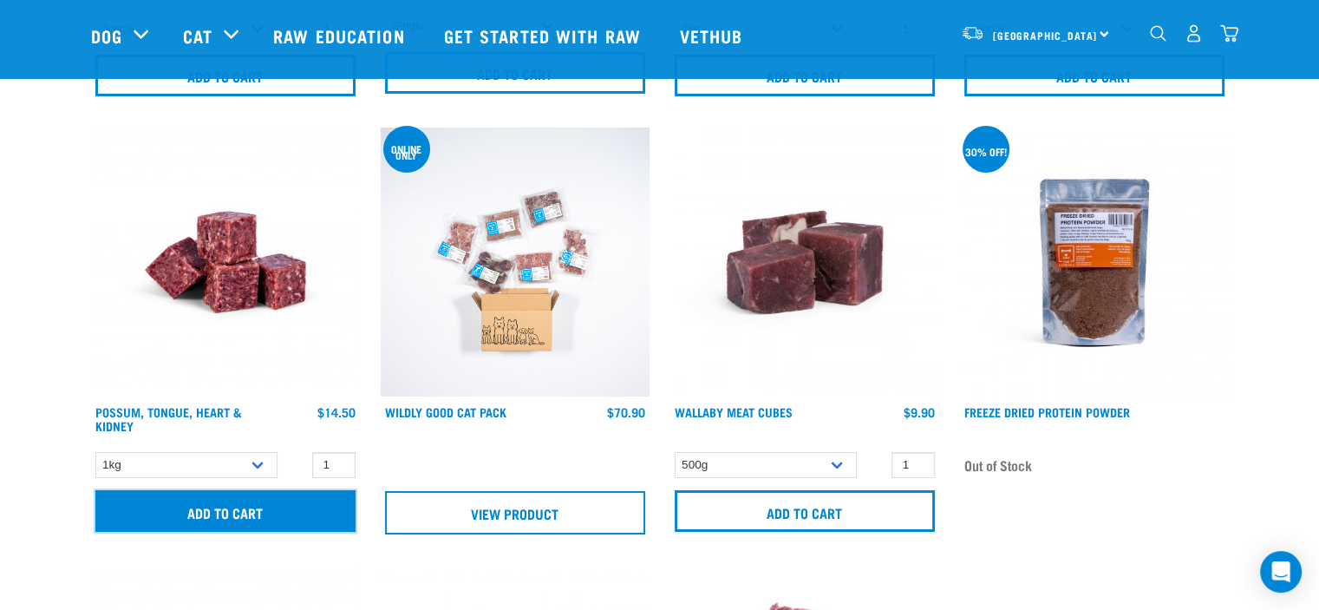
click at [198, 503] on input "Add to cart" at bounding box center [225, 511] width 260 height 42
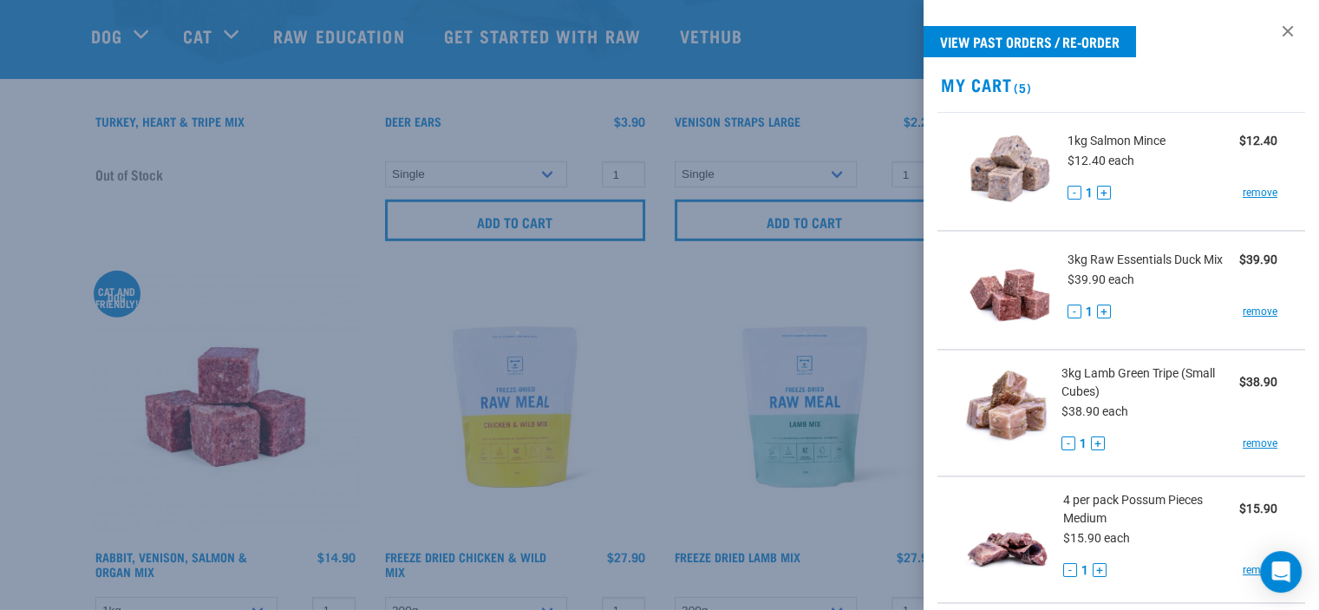
scroll to position [5204, 0]
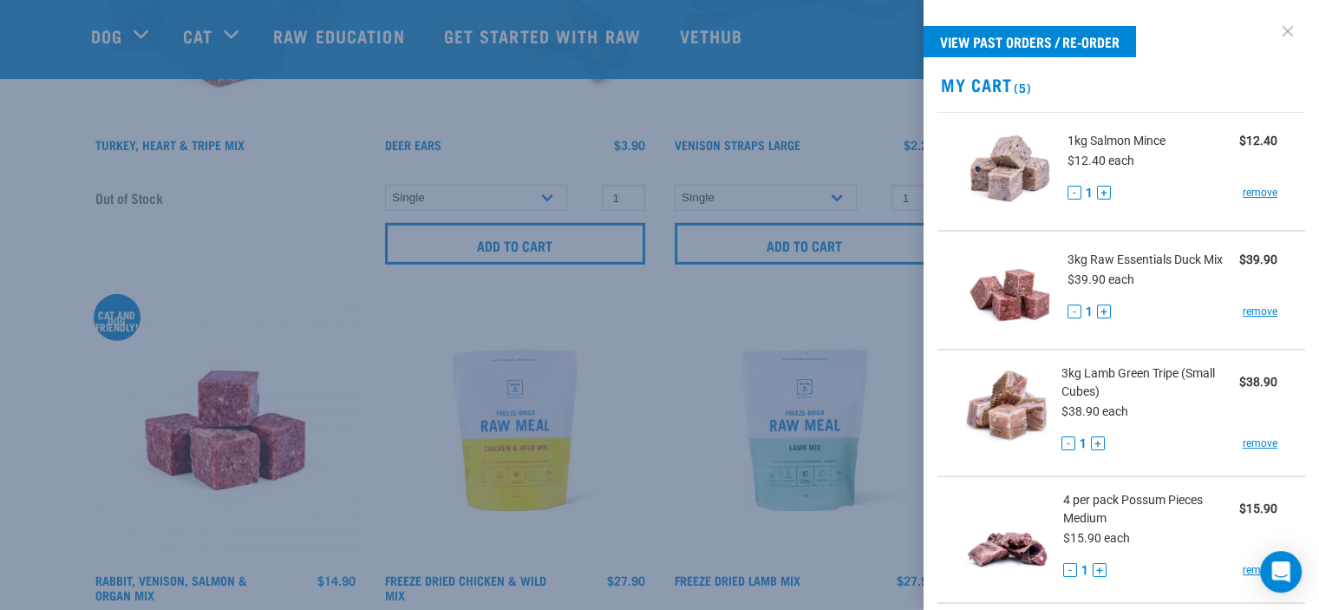
click at [1276, 29] on link at bounding box center [1288, 31] width 28 height 28
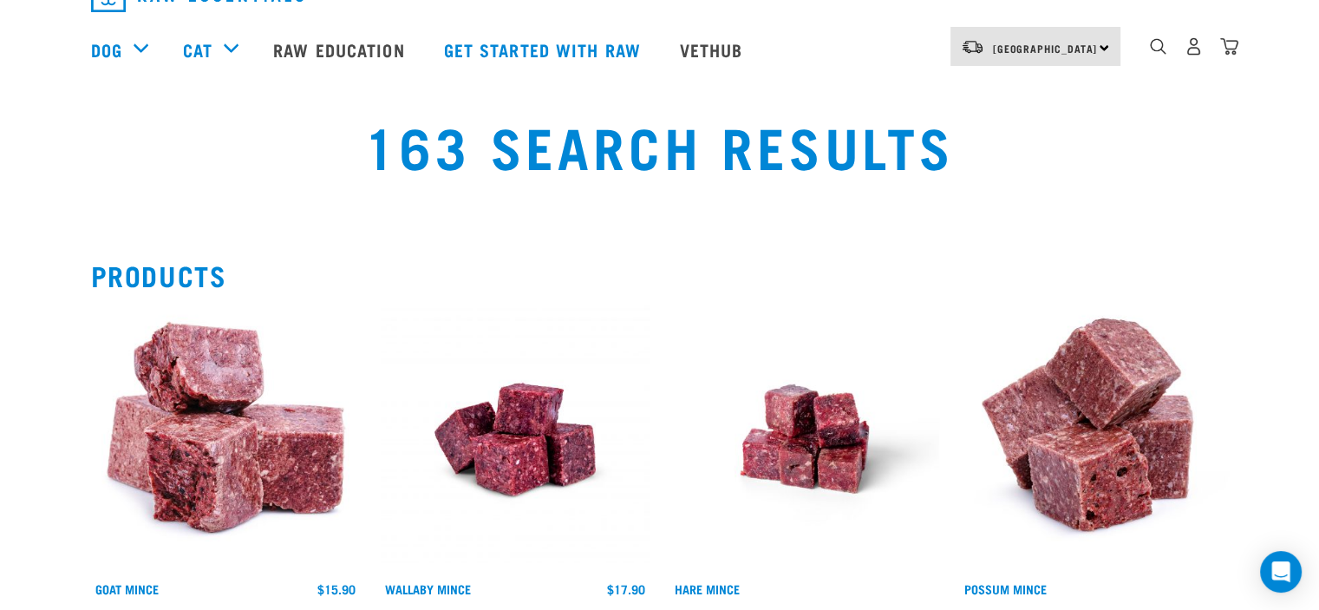
scroll to position [0, 0]
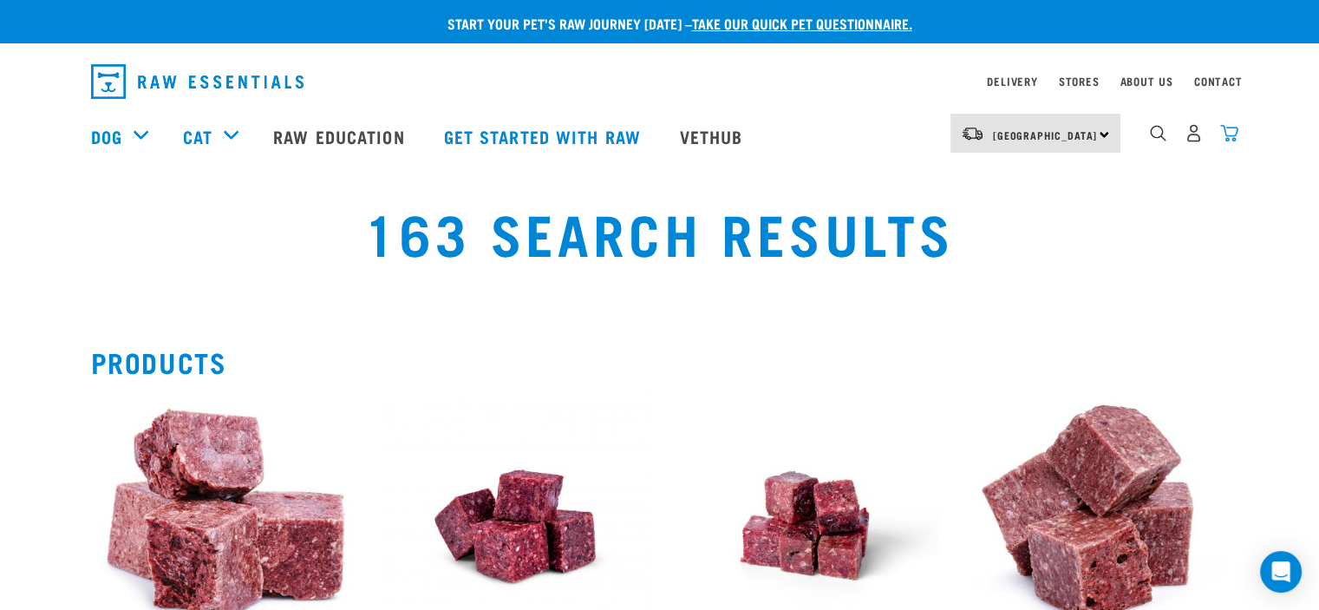
click at [1233, 136] on img "dropdown navigation" at bounding box center [1229, 133] width 18 height 18
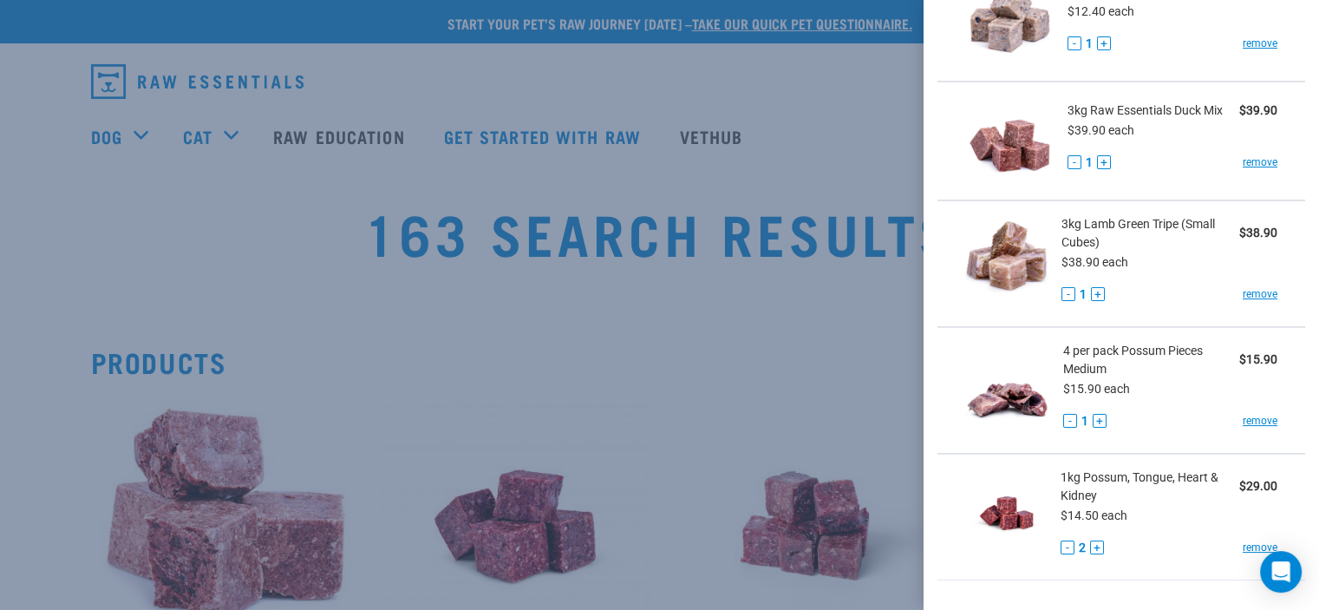
scroll to position [173, 0]
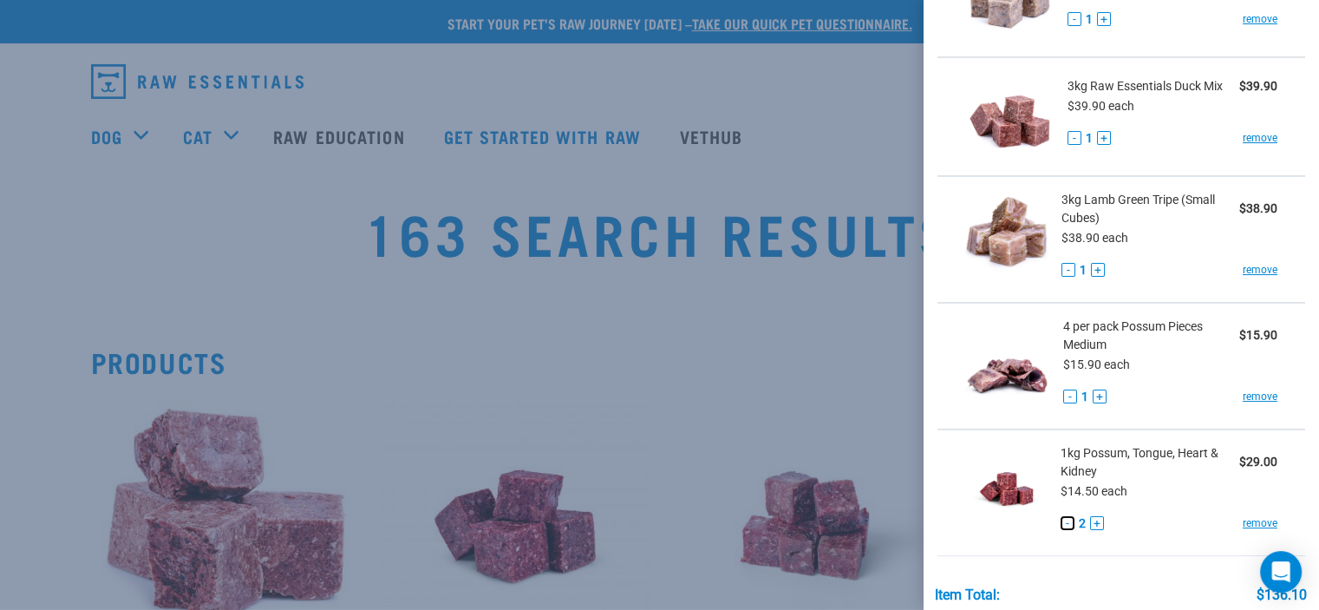
click at [1063, 520] on button "-" at bounding box center [1068, 523] width 14 height 14
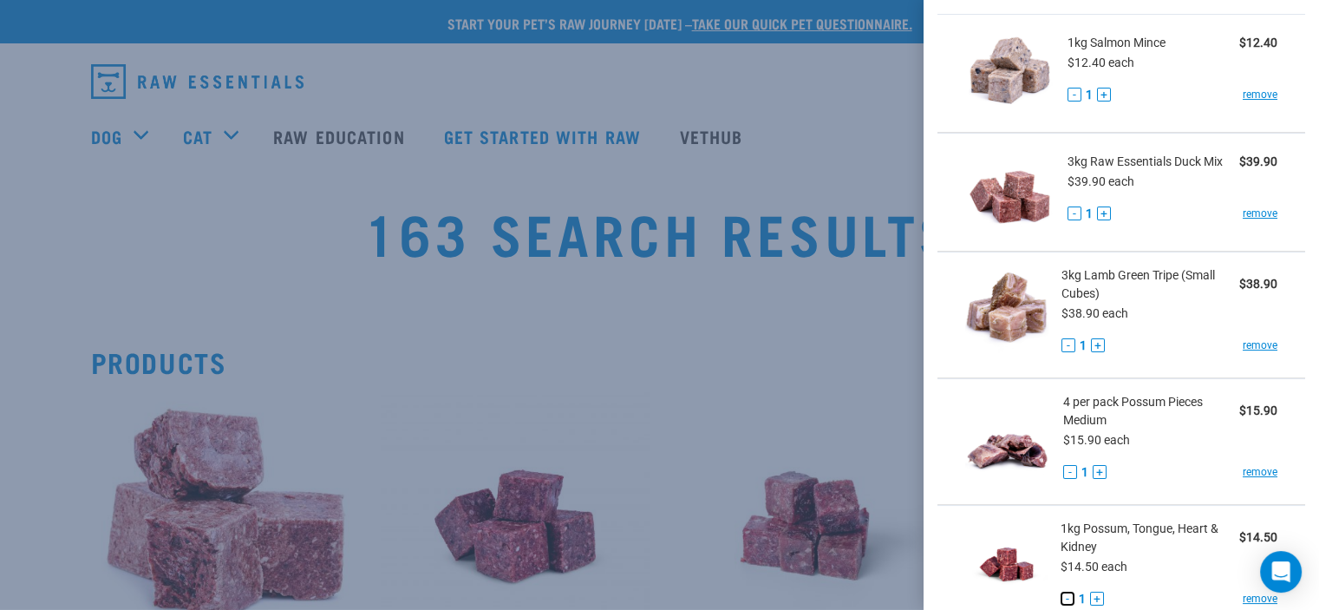
scroll to position [0, 0]
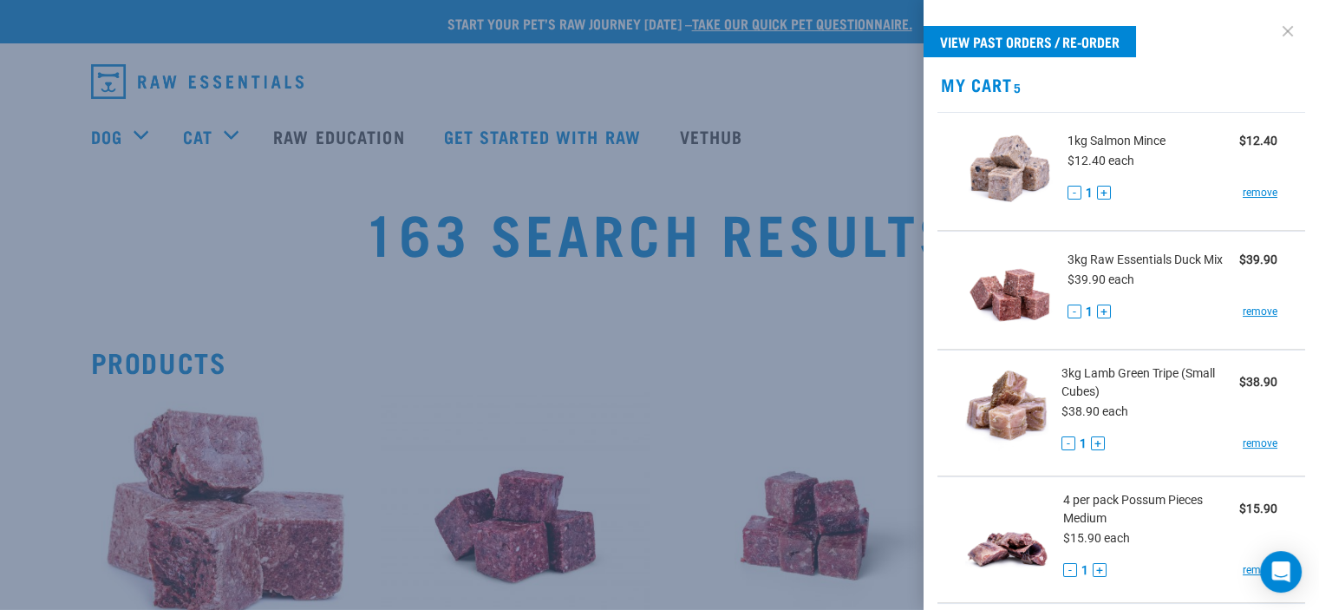
click at [1275, 31] on link at bounding box center [1288, 31] width 28 height 28
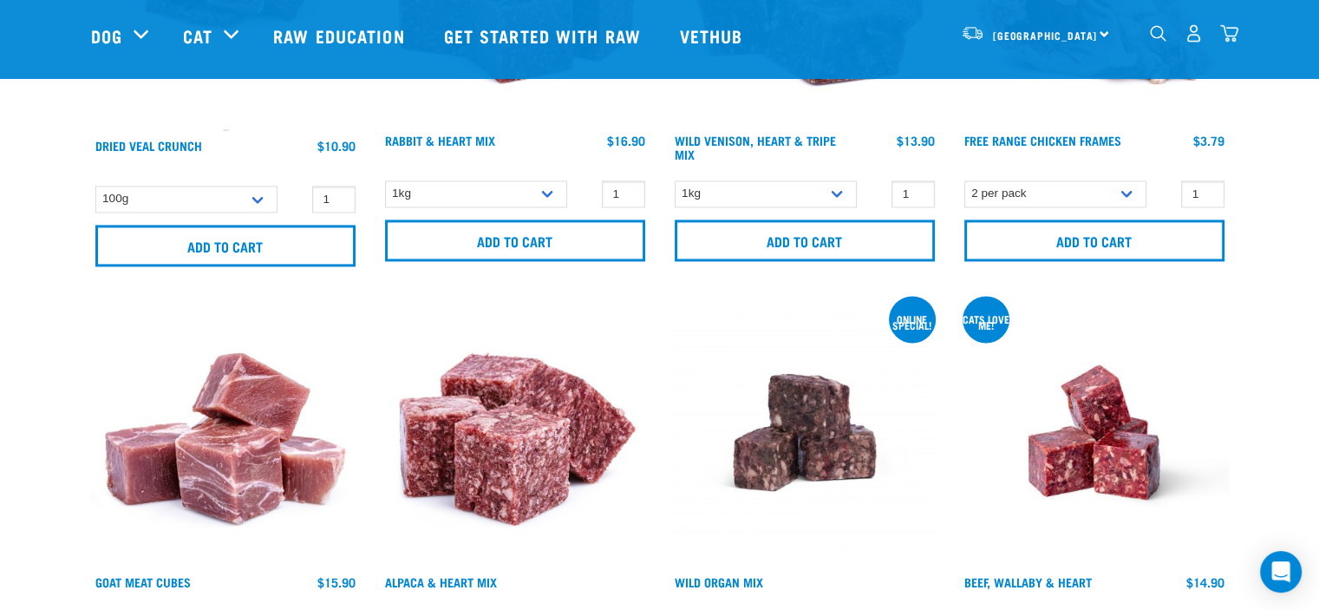
scroll to position [2689, 0]
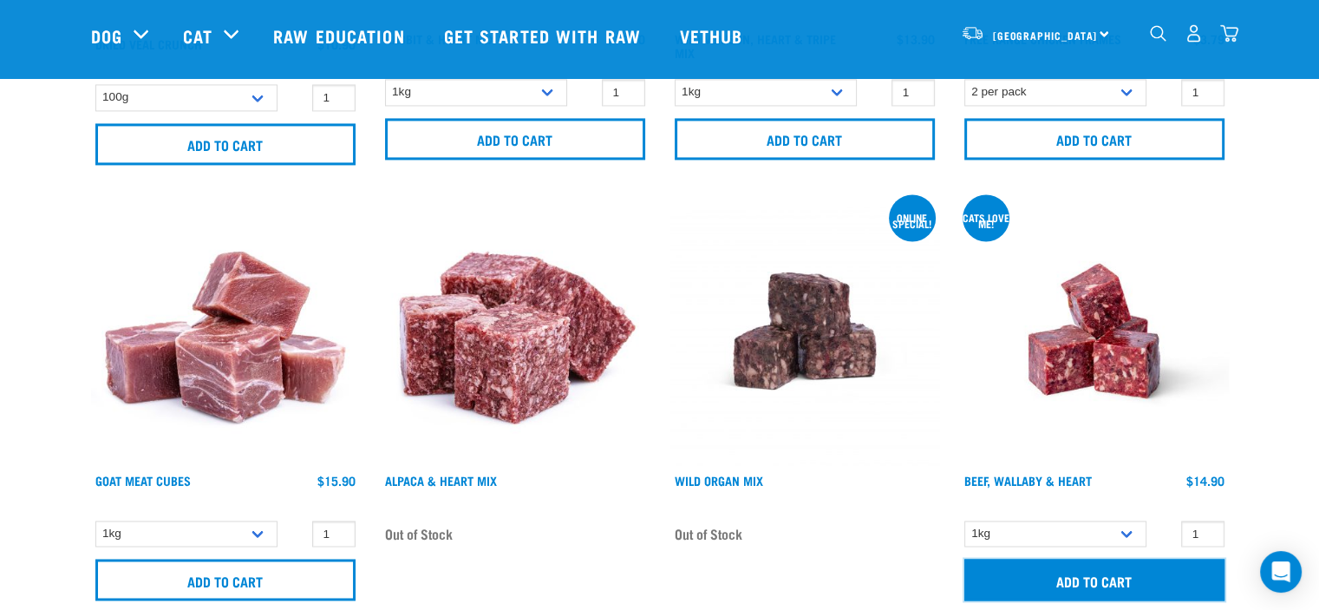
click at [1121, 578] on input "Add to cart" at bounding box center [1095, 580] width 260 height 42
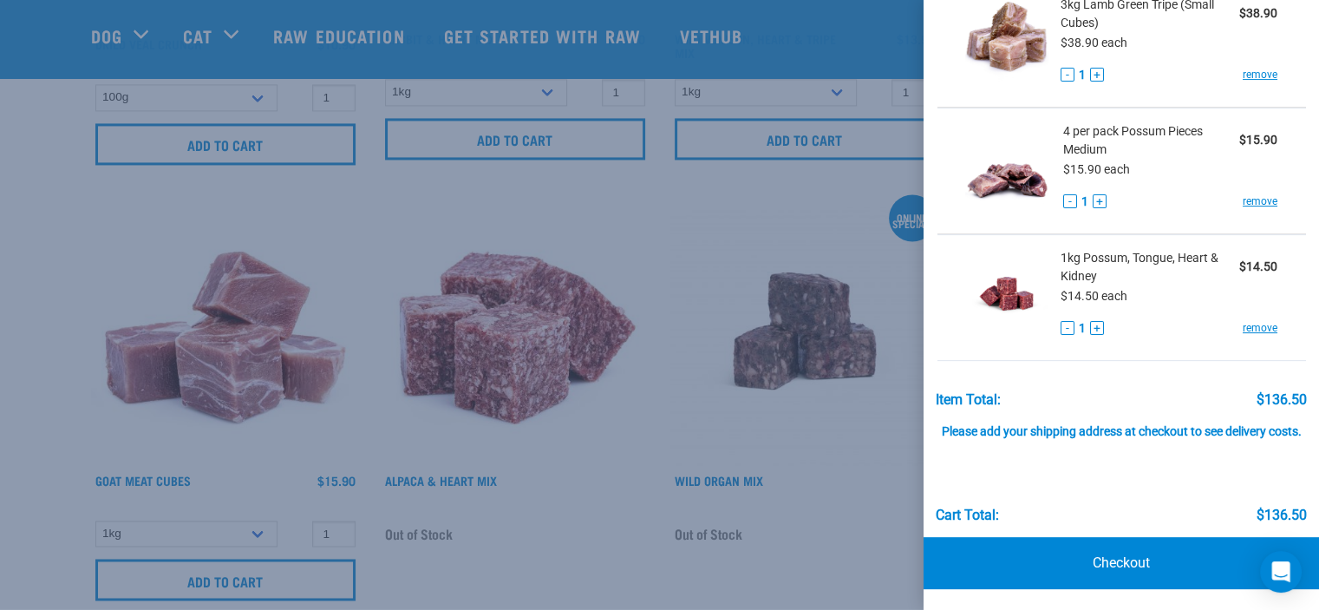
scroll to position [2862, 0]
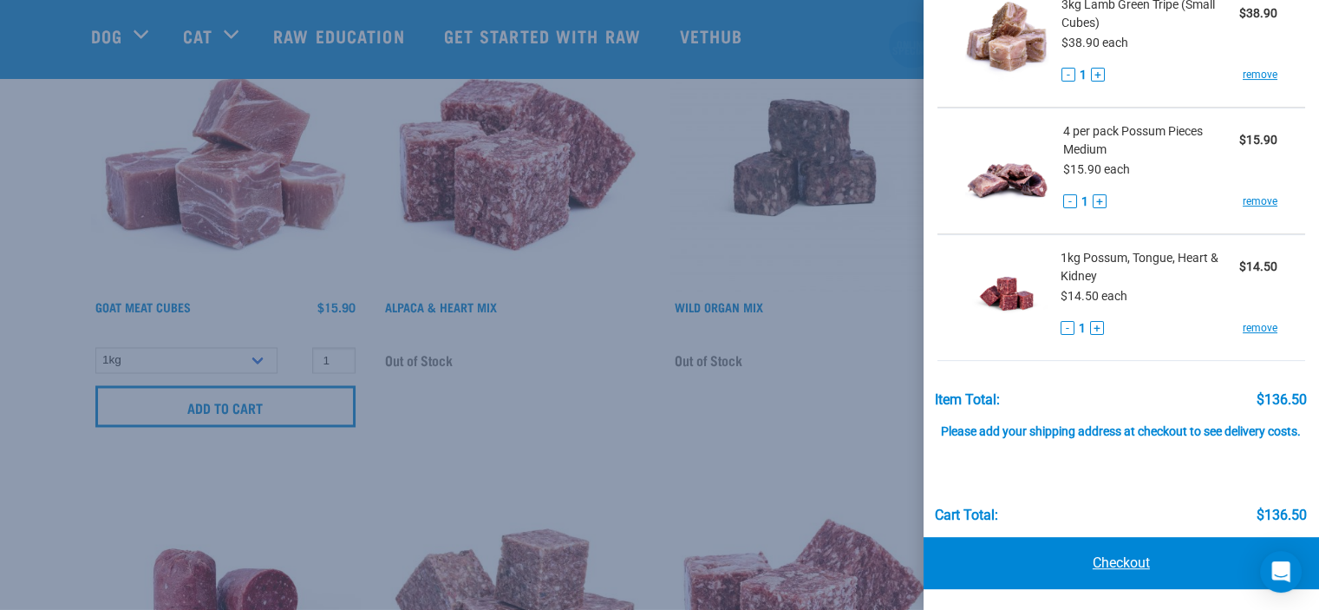
click at [1131, 561] on link "Checkout" at bounding box center [1122, 563] width 396 height 52
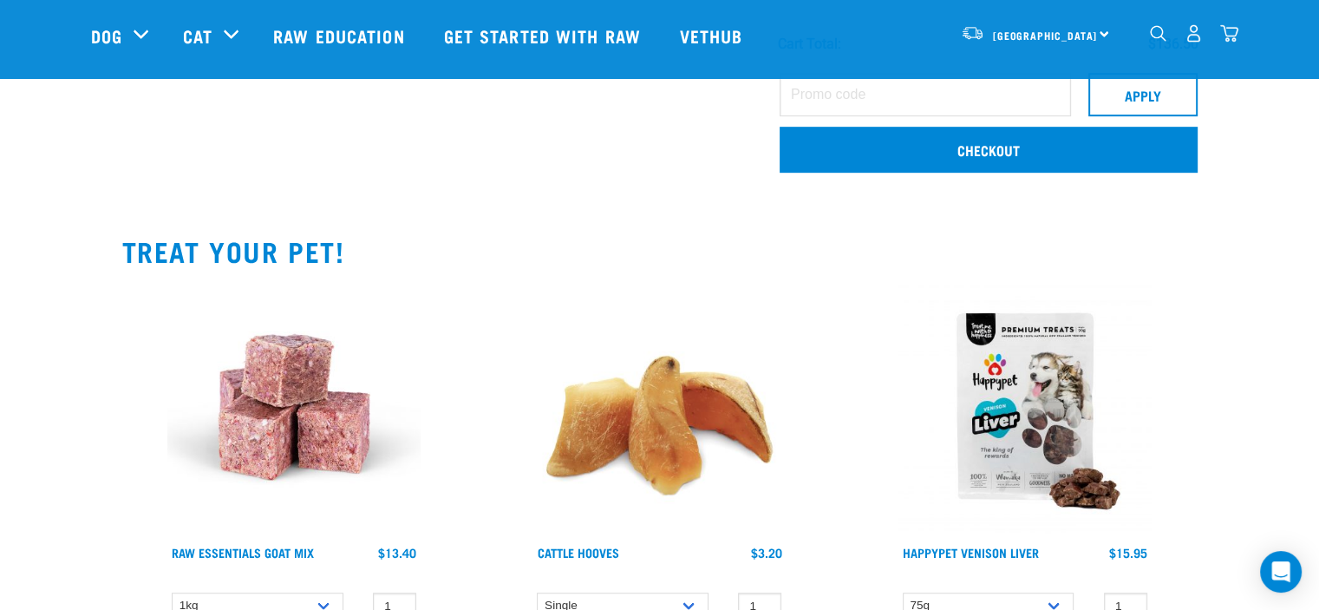
scroll to position [954, 0]
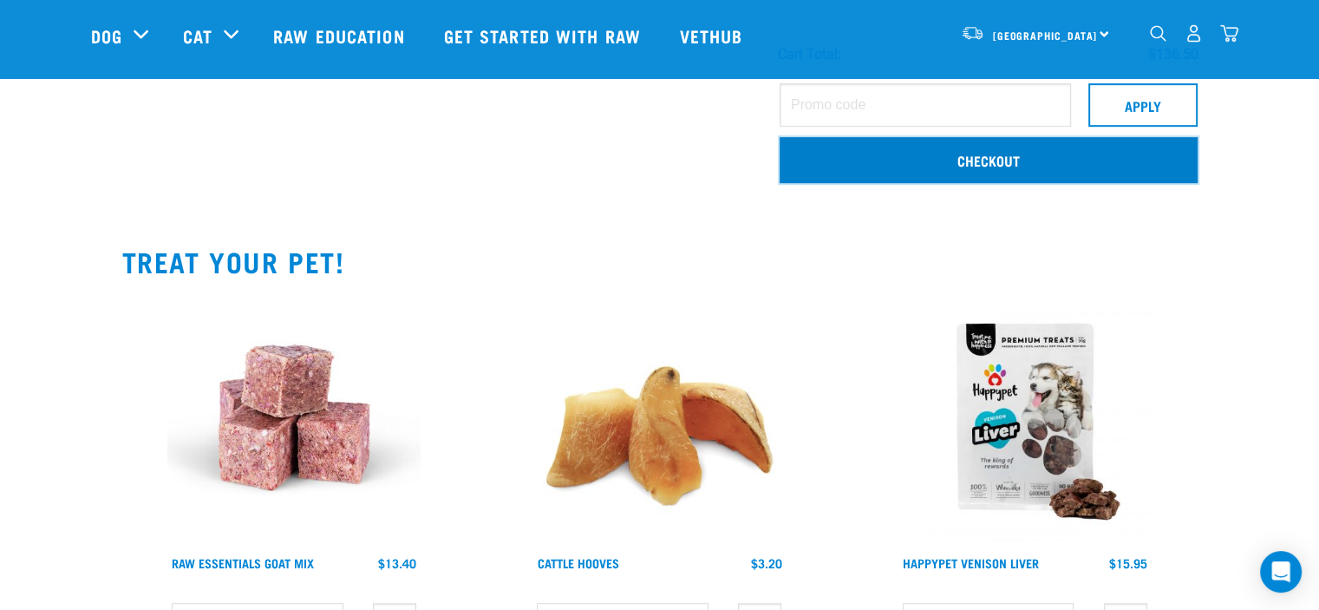
click at [990, 160] on link "Checkout" at bounding box center [989, 159] width 418 height 45
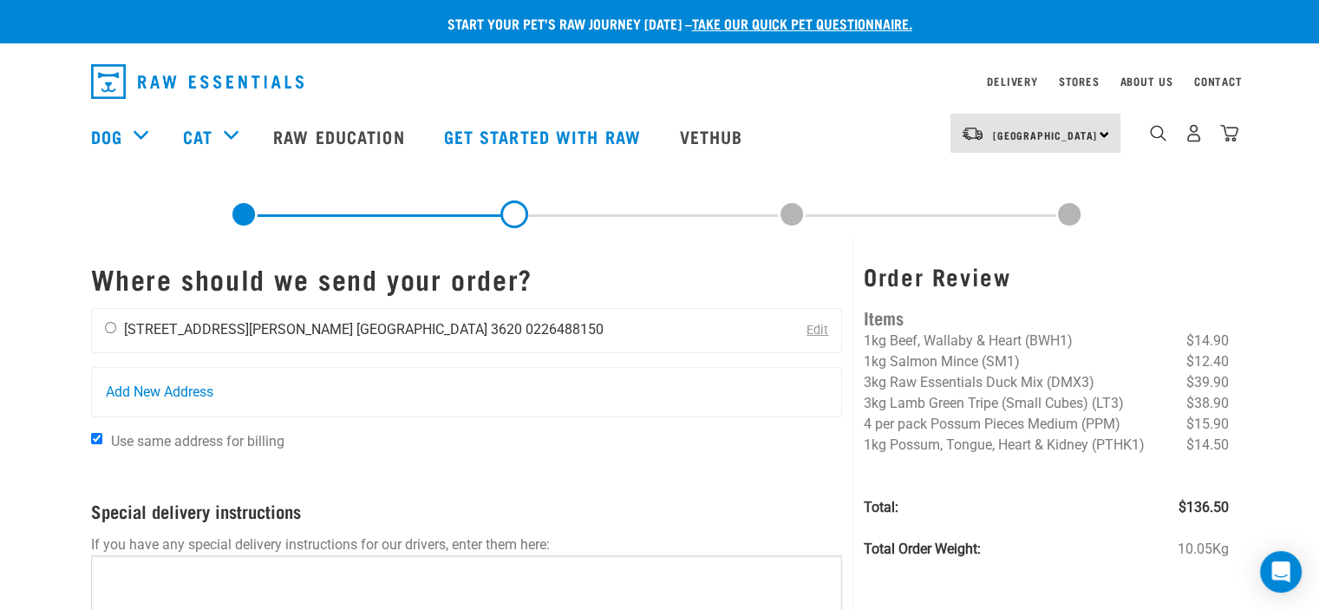
click at [109, 327] on input "radio" at bounding box center [110, 327] width 11 height 11
radio input "true"
click at [819, 330] on link "Edit" at bounding box center [818, 330] width 22 height 15
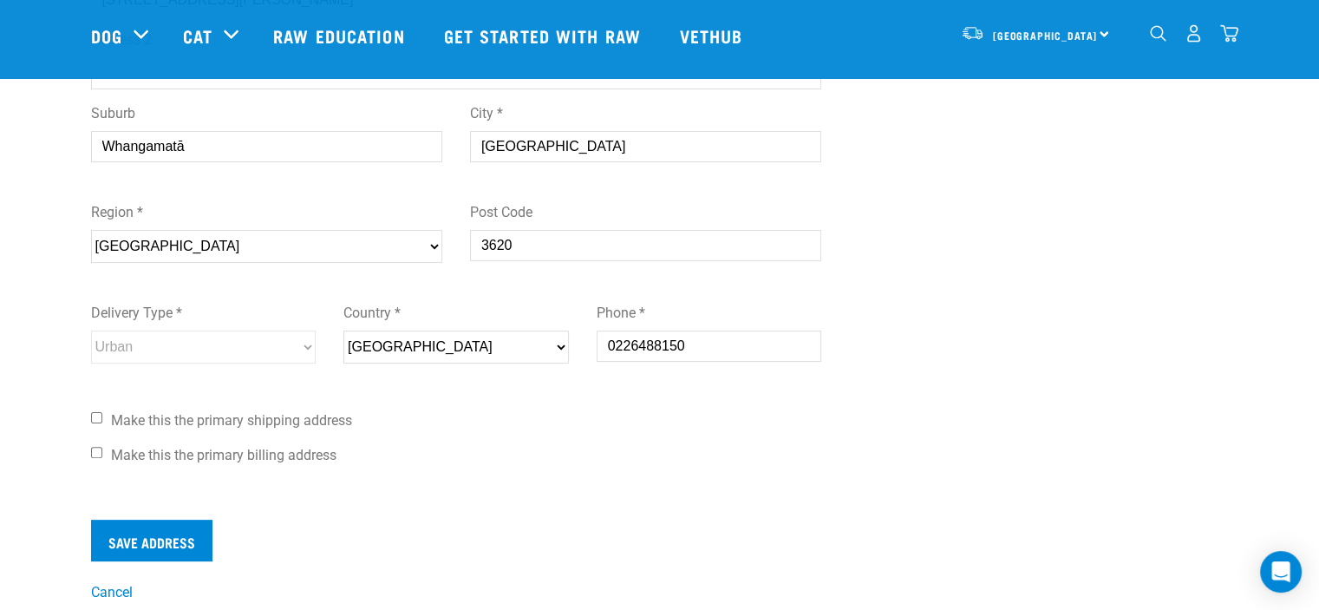
scroll to position [434, 0]
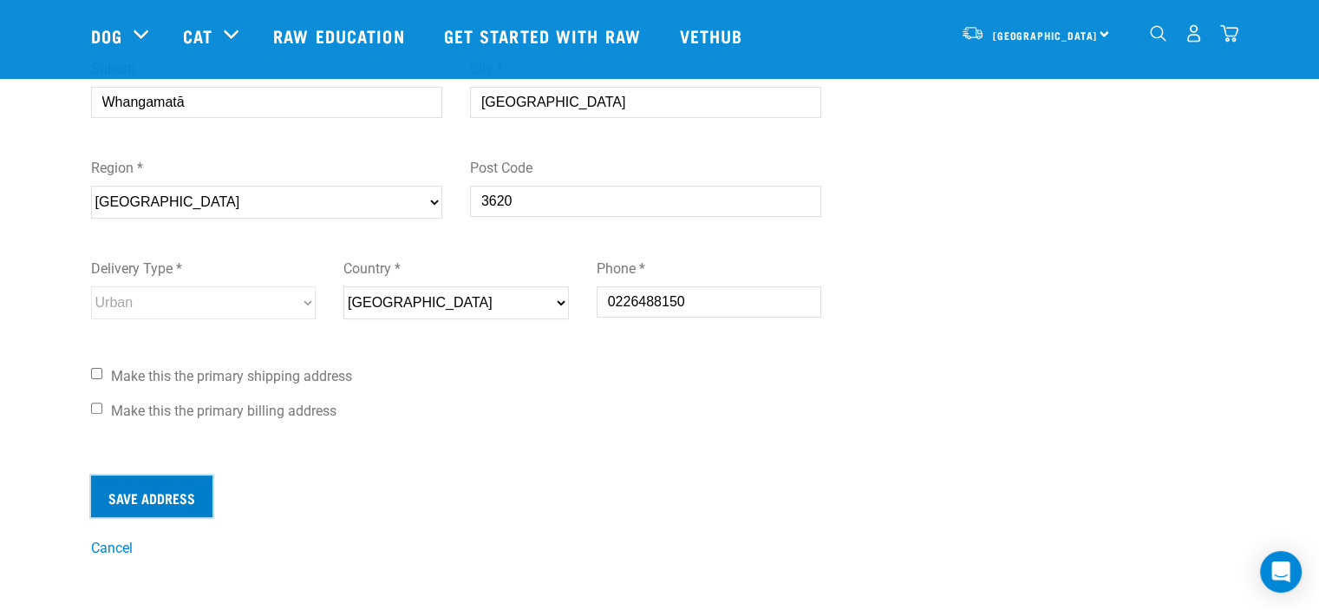
click at [140, 493] on input "Save Address" at bounding box center [151, 496] width 121 height 42
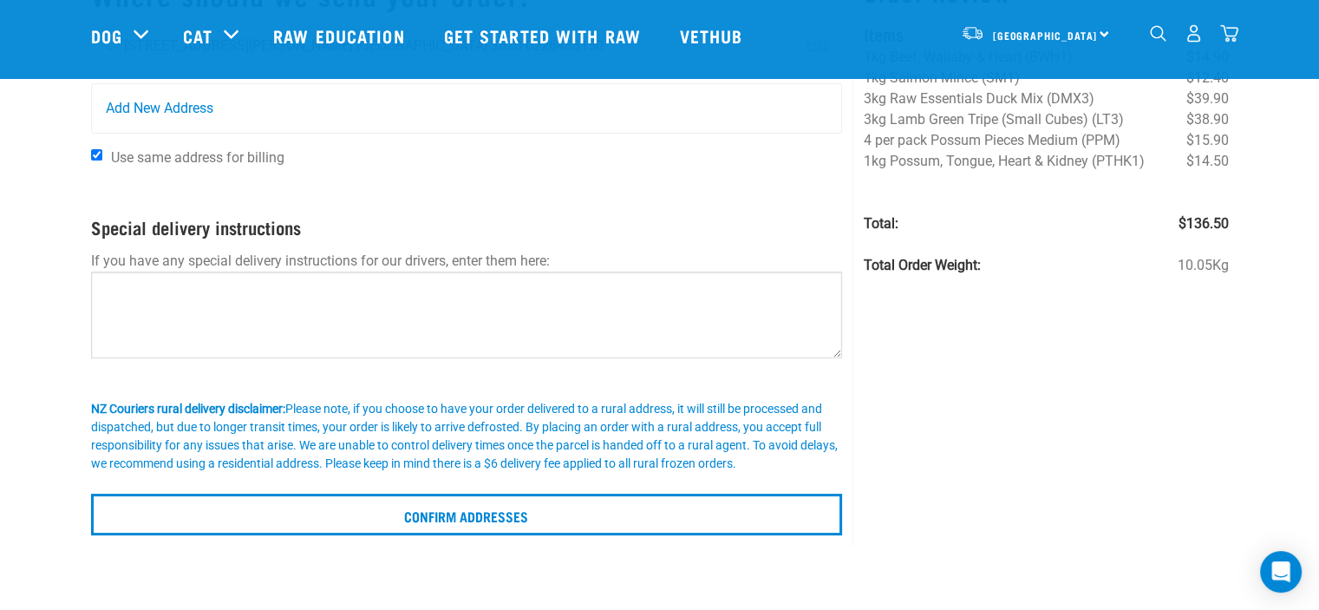
scroll to position [260, 0]
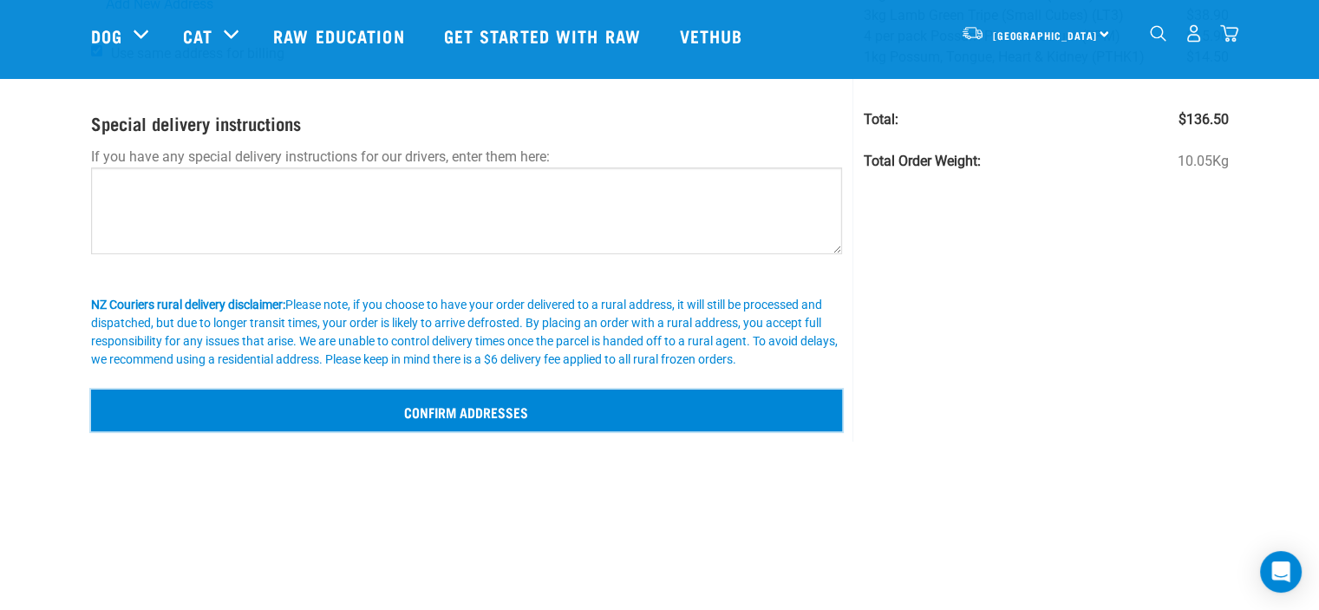
click at [494, 409] on input "Confirm addresses" at bounding box center [467, 410] width 752 height 42
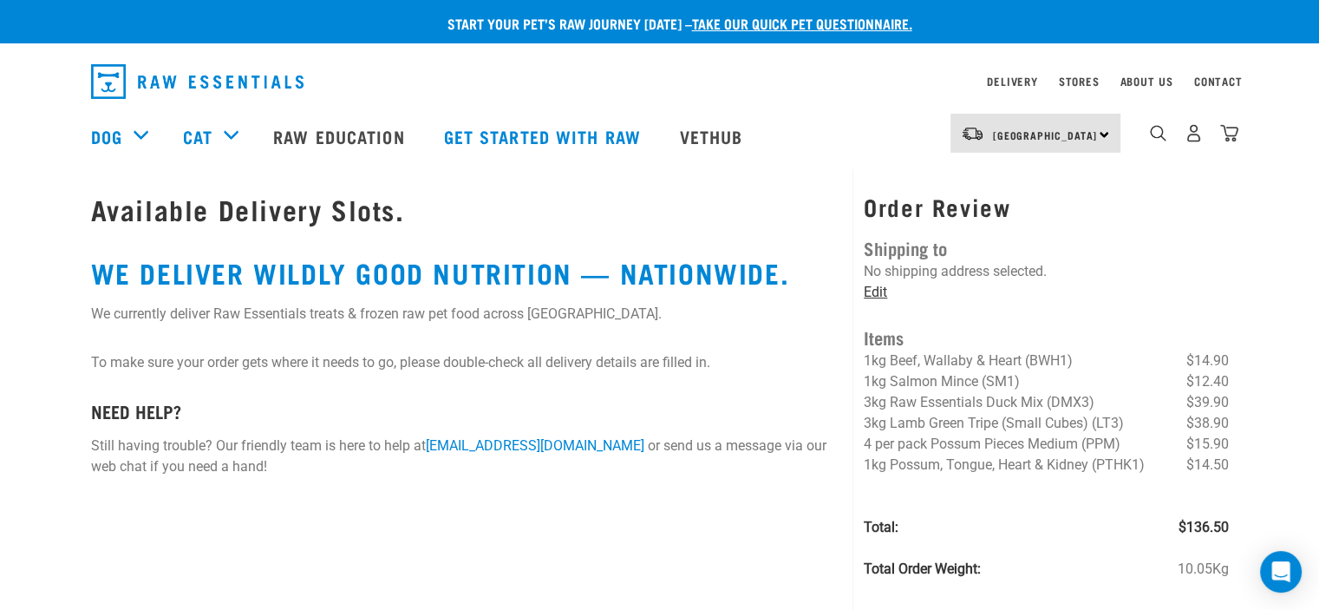
click at [879, 291] on link "Edit" at bounding box center [875, 292] width 23 height 16
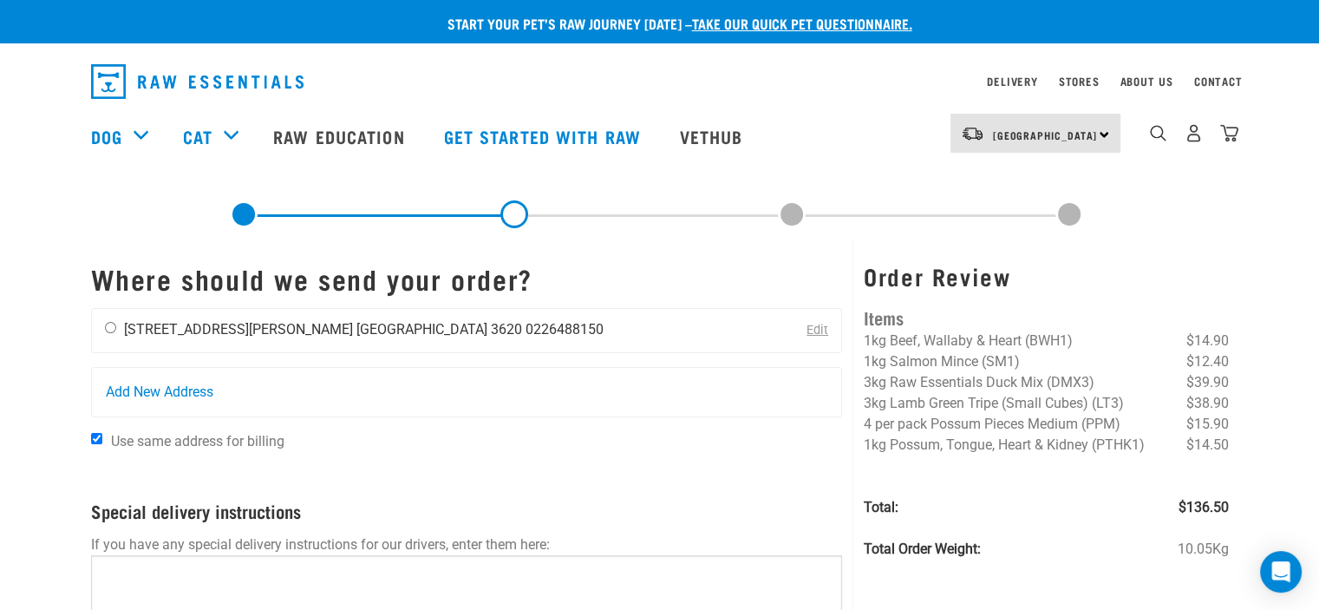
click at [108, 326] on input "radio" at bounding box center [110, 327] width 11 height 11
radio input "true"
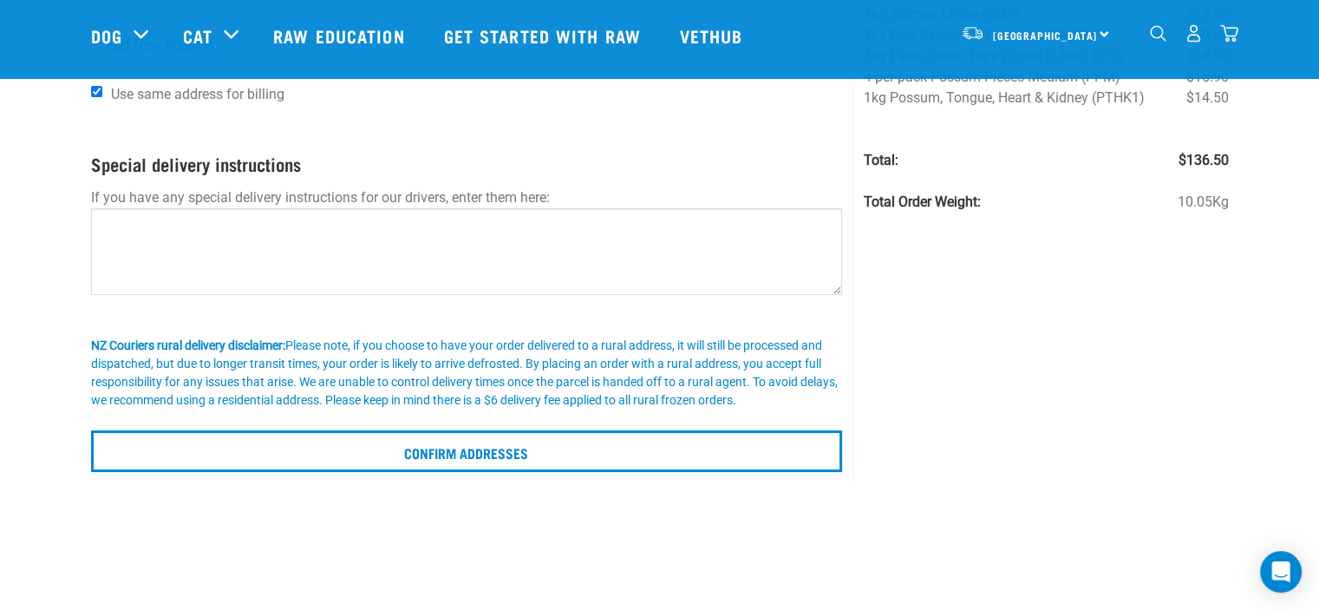
scroll to position [260, 0]
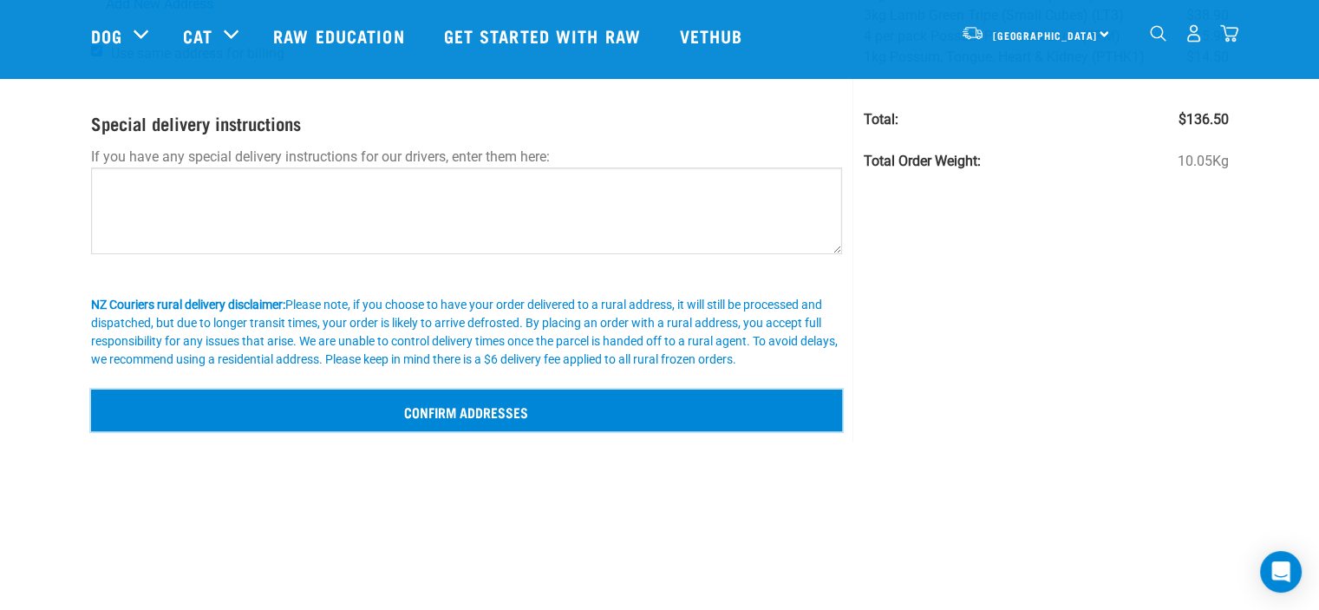
click at [481, 409] on input "Confirm addresses" at bounding box center [467, 410] width 752 height 42
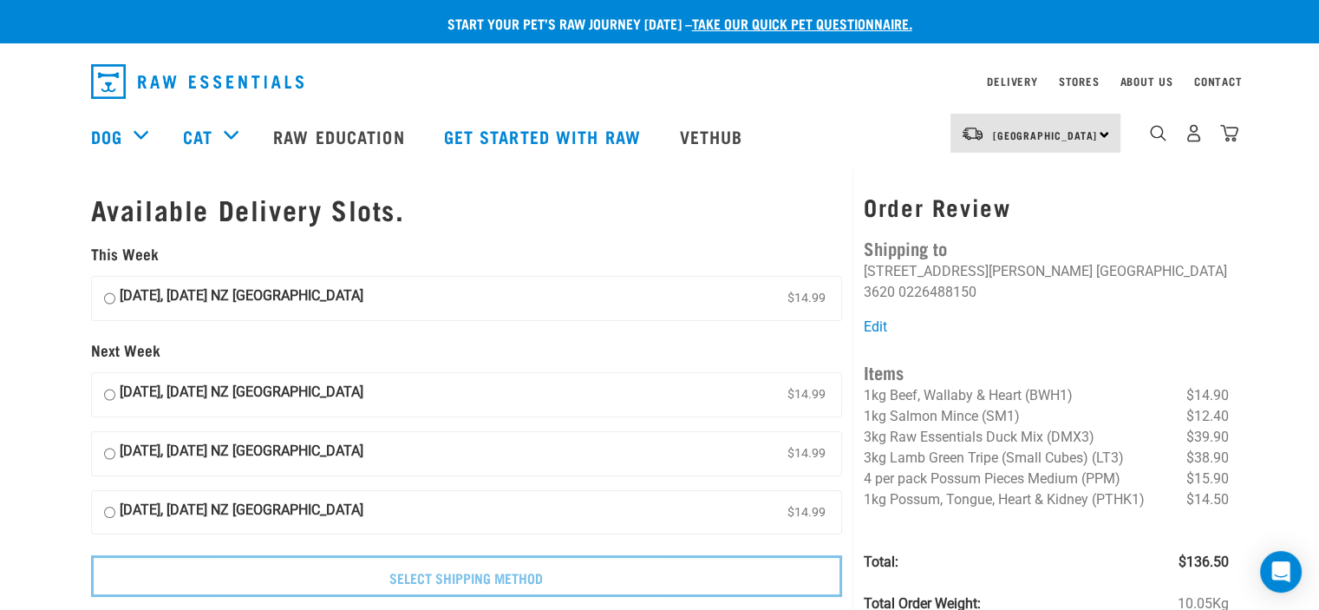
click at [110, 298] on input "17 October, Friday NZ Couriers North Island $14.99" at bounding box center [109, 298] width 11 height 26
radio input "true"
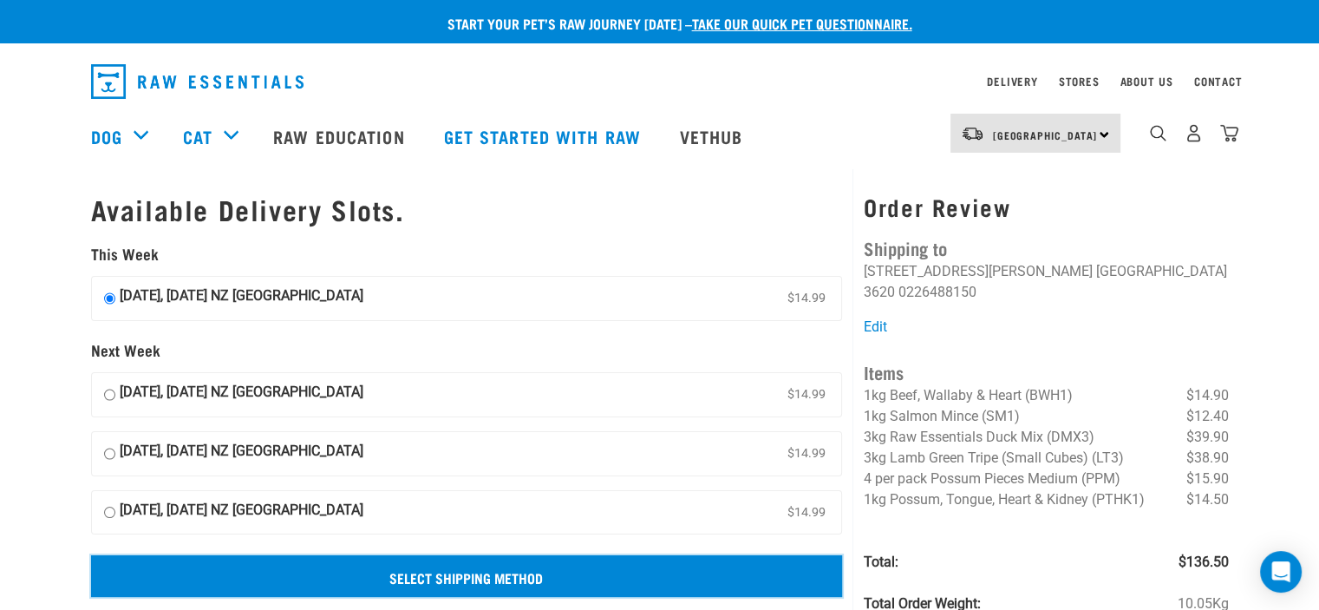
click at [533, 579] on input "Select Shipping Method" at bounding box center [467, 576] width 752 height 42
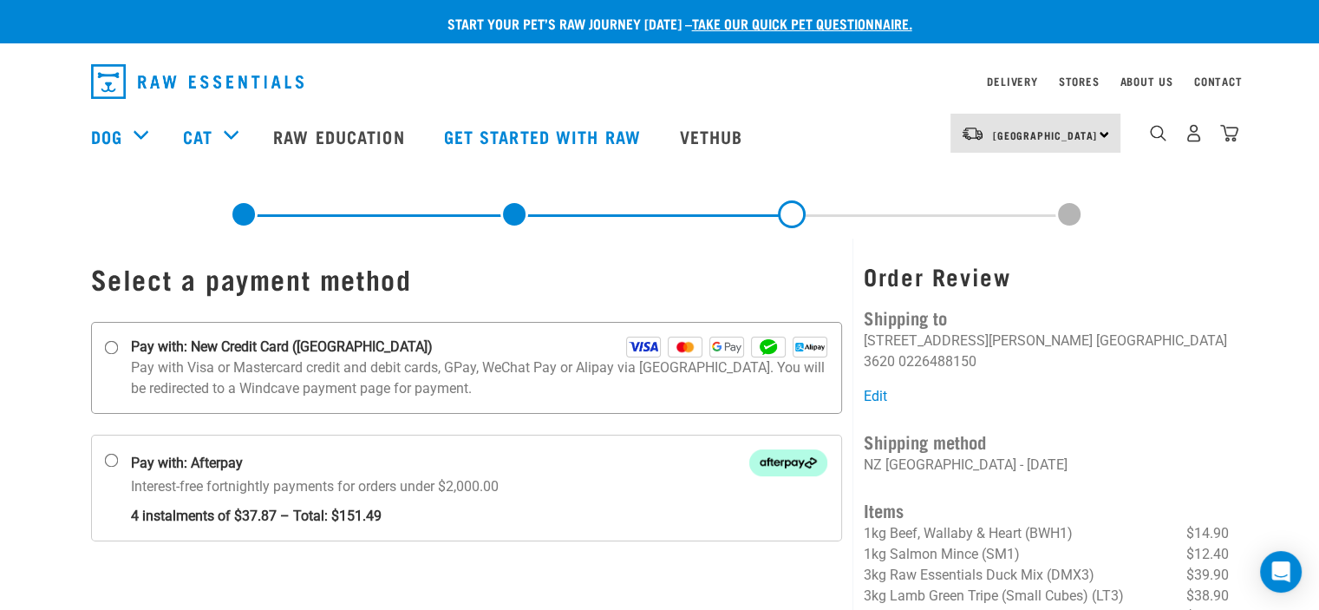
click at [110, 348] on input "Pay with: New Credit Card (Windcave)" at bounding box center [111, 348] width 14 height 14
radio input "true"
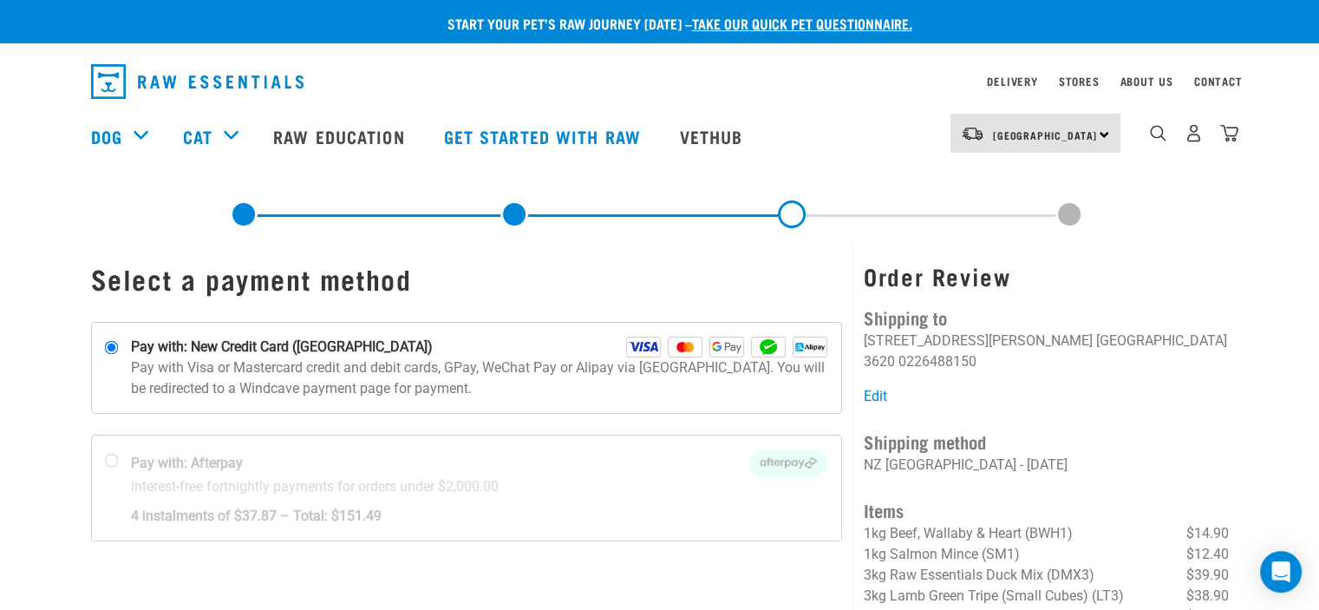
scroll to position [87, 0]
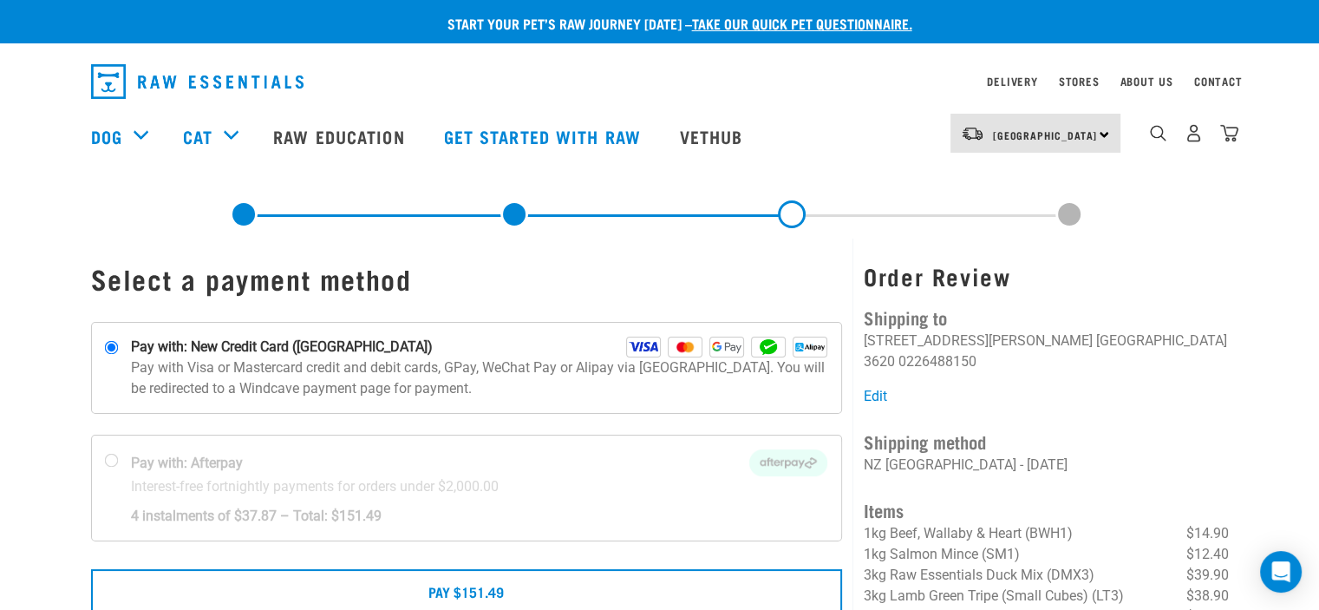
scroll to position [173, 0]
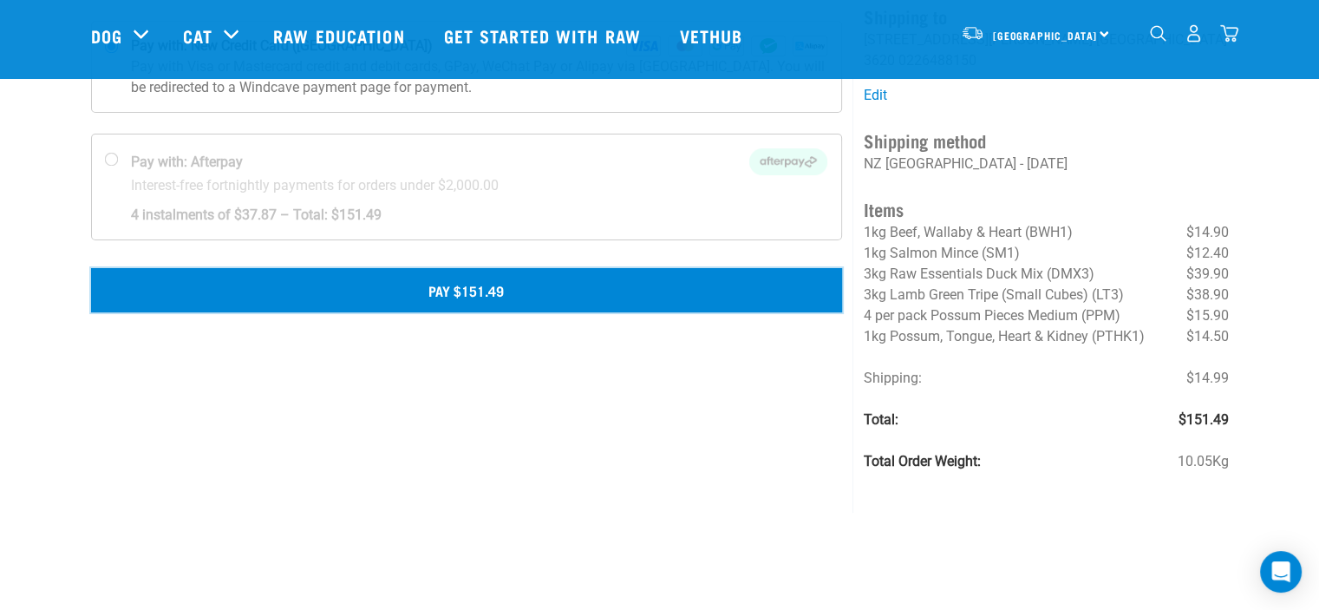
click at [494, 291] on button "Pay $151.49" at bounding box center [467, 289] width 752 height 43
